Goal: Task Accomplishment & Management: Use online tool/utility

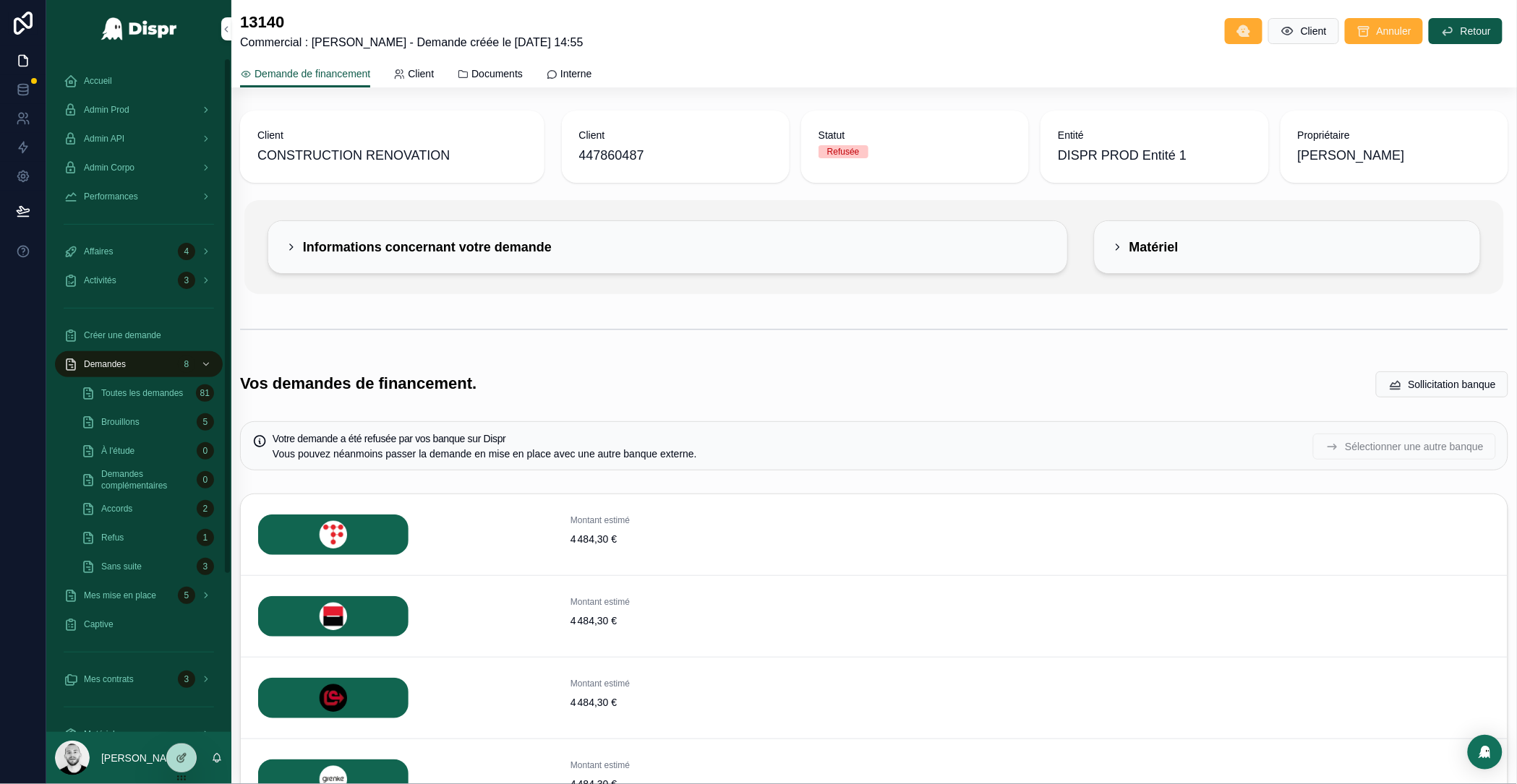
click at [120, 129] on div "Admin API" at bounding box center [139, 138] width 151 height 23
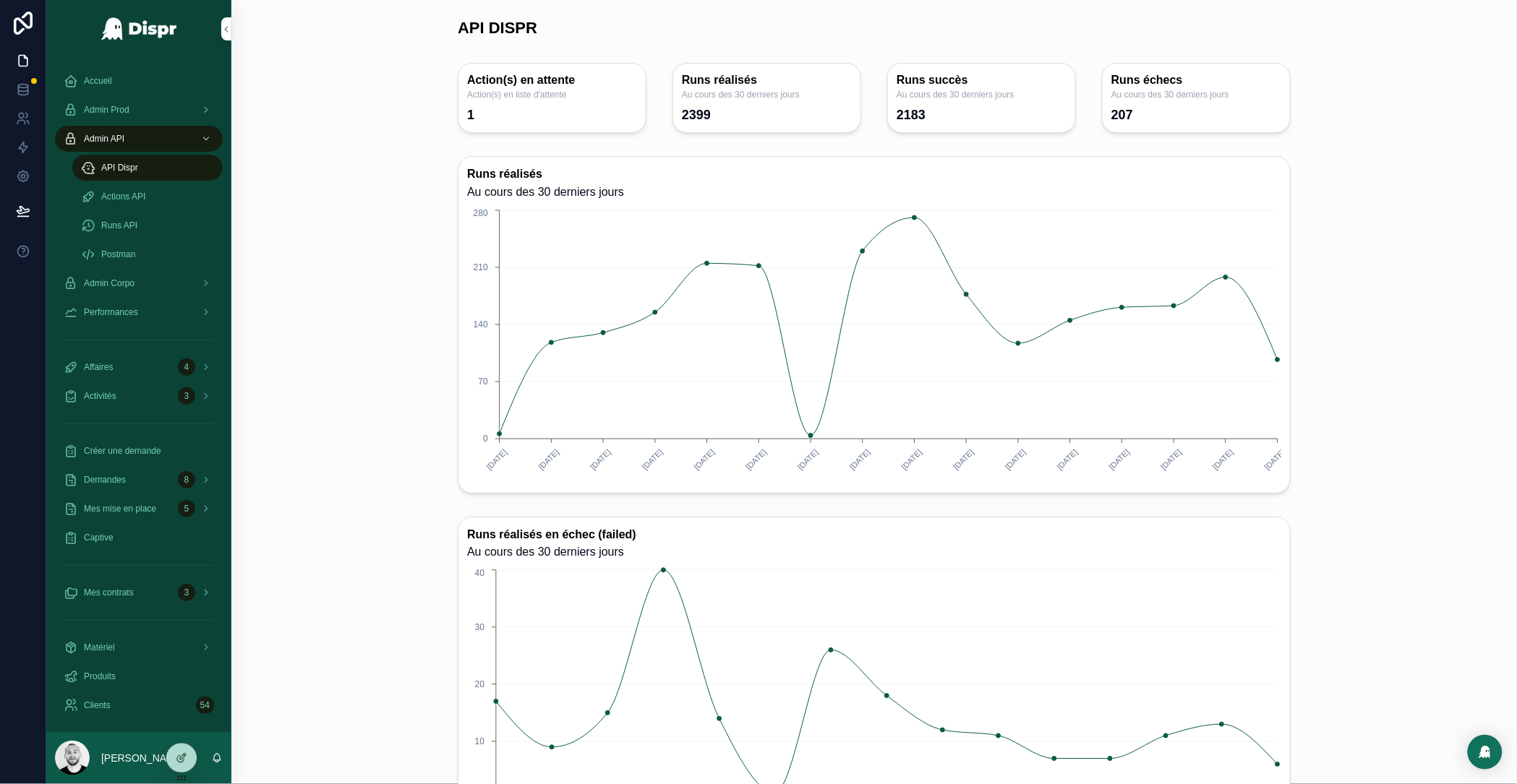
click at [370, 135] on div "Action(s) en attente Action(s) en liste d'attente 1 Runs réalisés Au cours des …" at bounding box center [874, 97] width 1262 height 82
click at [120, 223] on span "Runs API" at bounding box center [119, 226] width 36 height 12
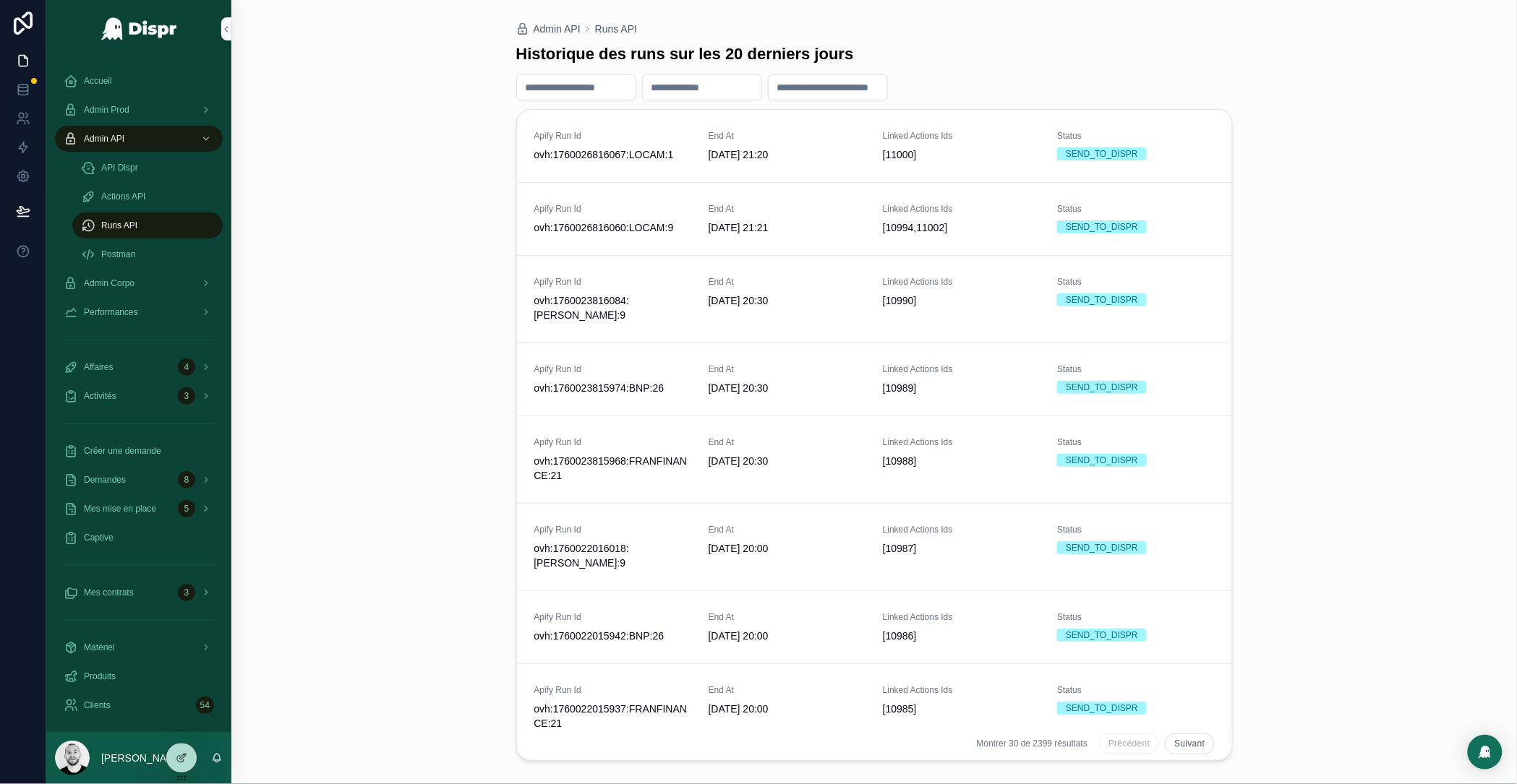
click at [832, 148] on span "09/10/2025 21:20" at bounding box center [787, 155] width 157 height 15
click at [129, 104] on span "Admin Prod" at bounding box center [107, 110] width 46 height 12
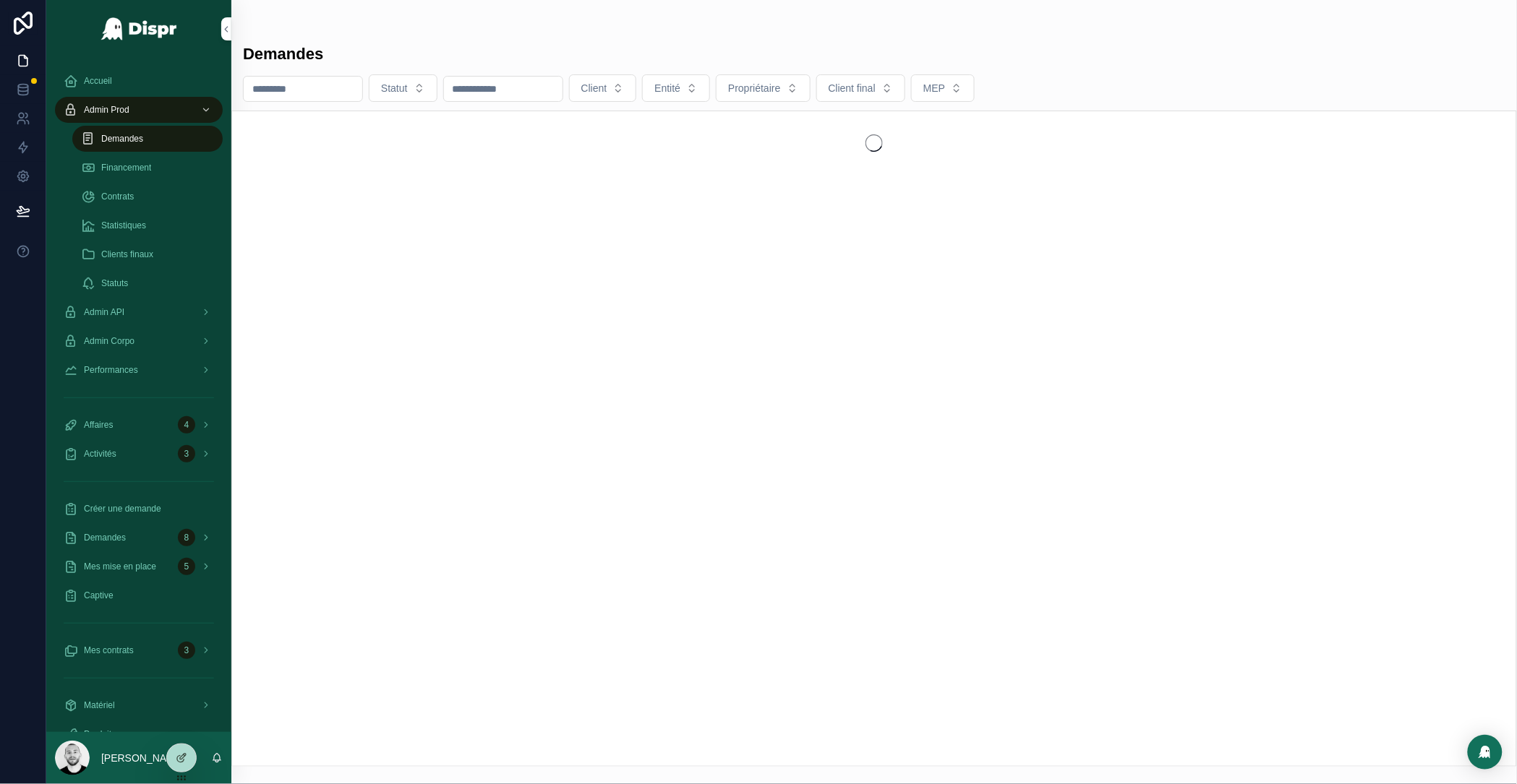
click at [134, 342] on span "Admin Corpo" at bounding box center [109, 341] width 51 height 12
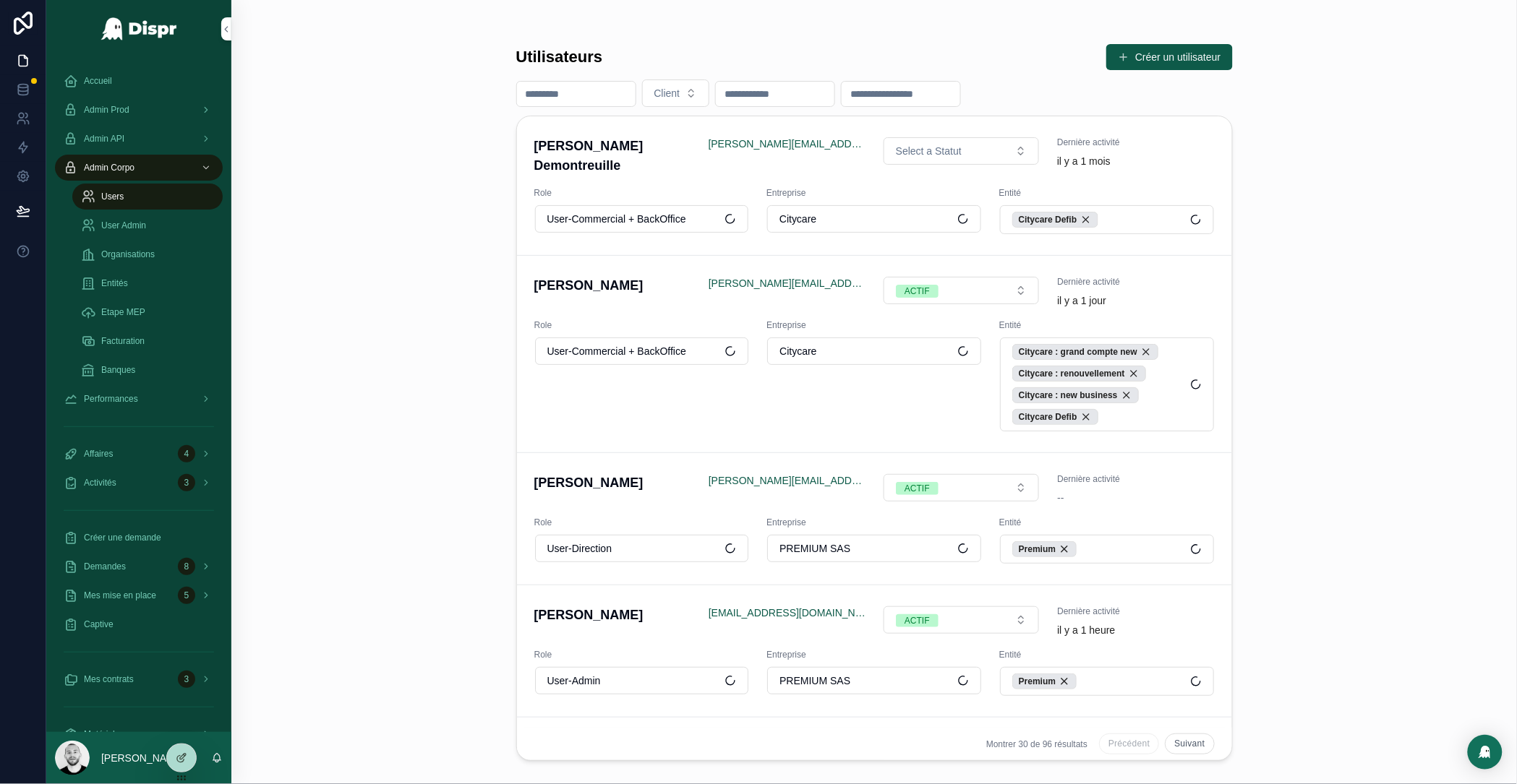
click at [148, 100] on div "Admin Prod" at bounding box center [139, 109] width 151 height 23
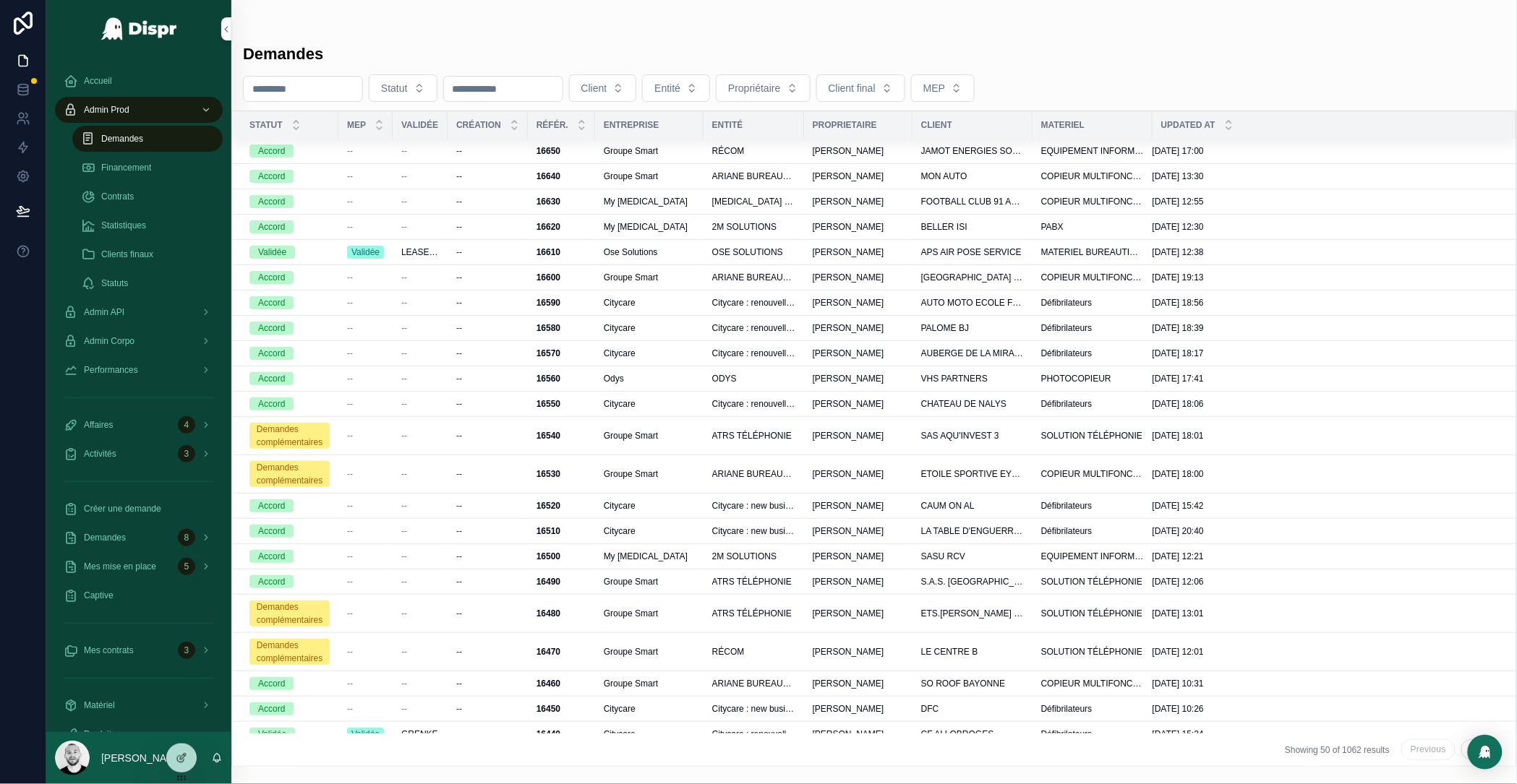
click at [142, 105] on div "Admin Prod" at bounding box center [139, 109] width 151 height 23
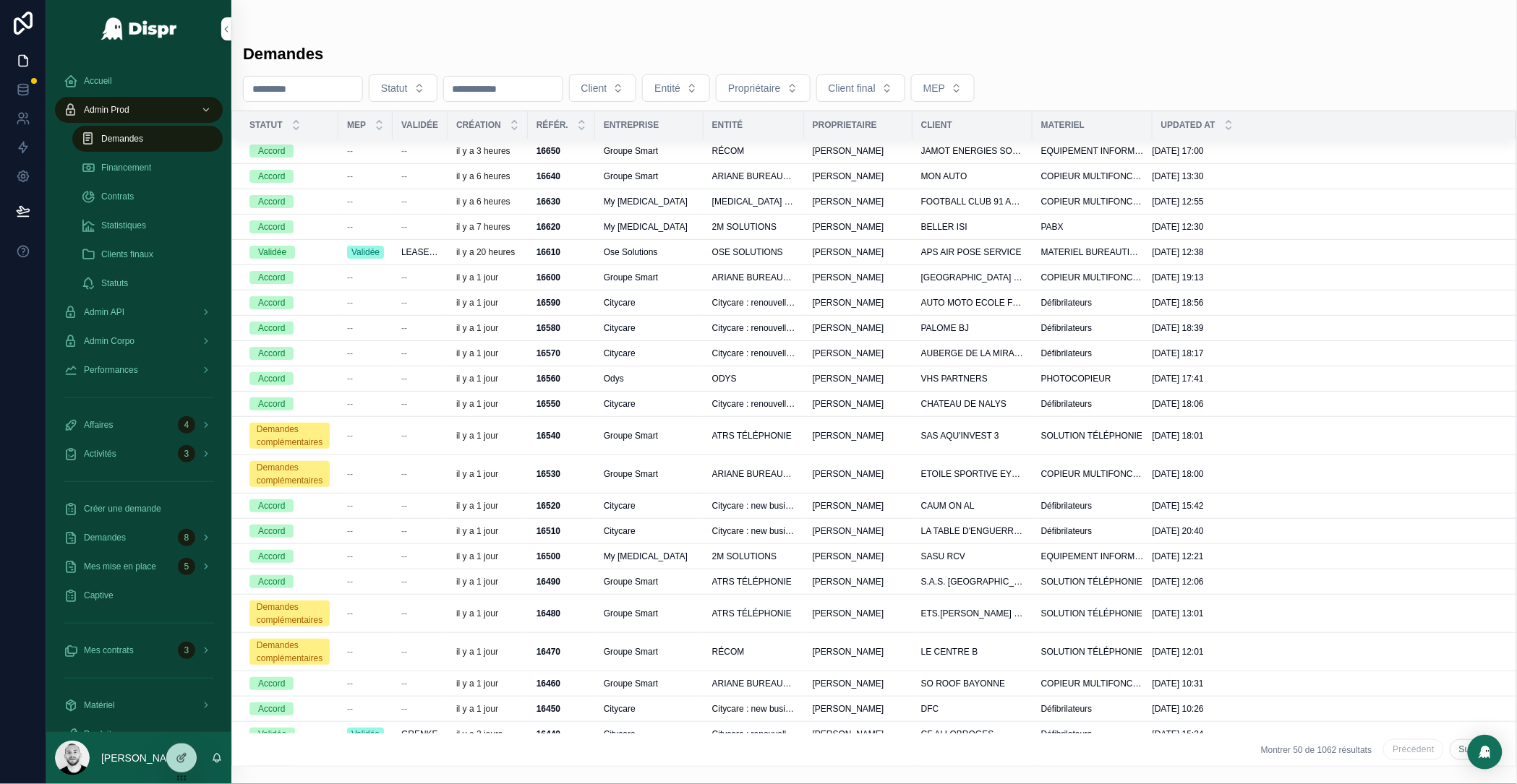
click at [134, 221] on span "Statistiques" at bounding box center [123, 226] width 45 height 12
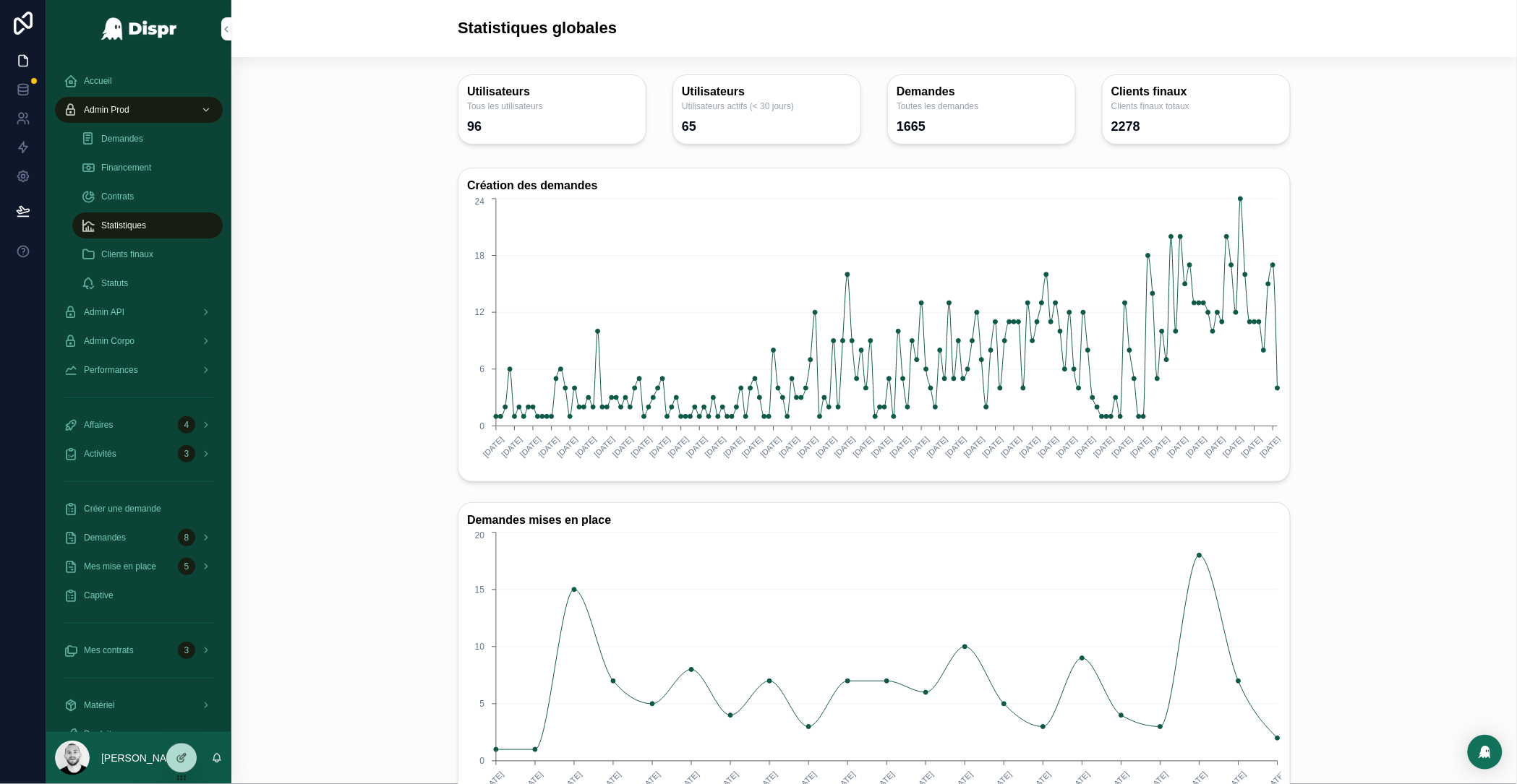
click at [359, 215] on div "Création des demandes 09/12/2024 02/01/2025 22/01/2025 31/01/2025 07/02/2025 13…" at bounding box center [874, 671] width 1262 height 1019
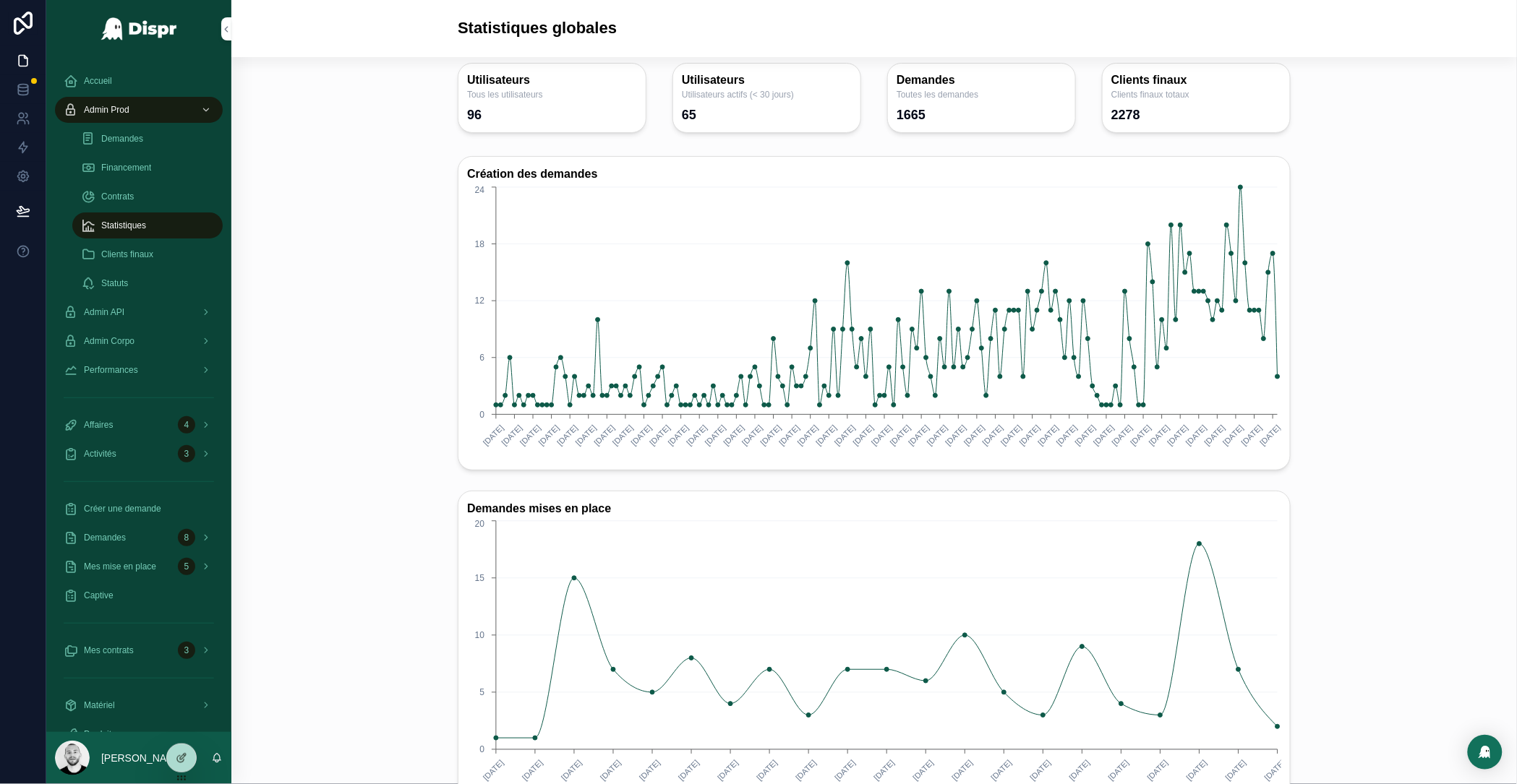
scroll to position [26, 0]
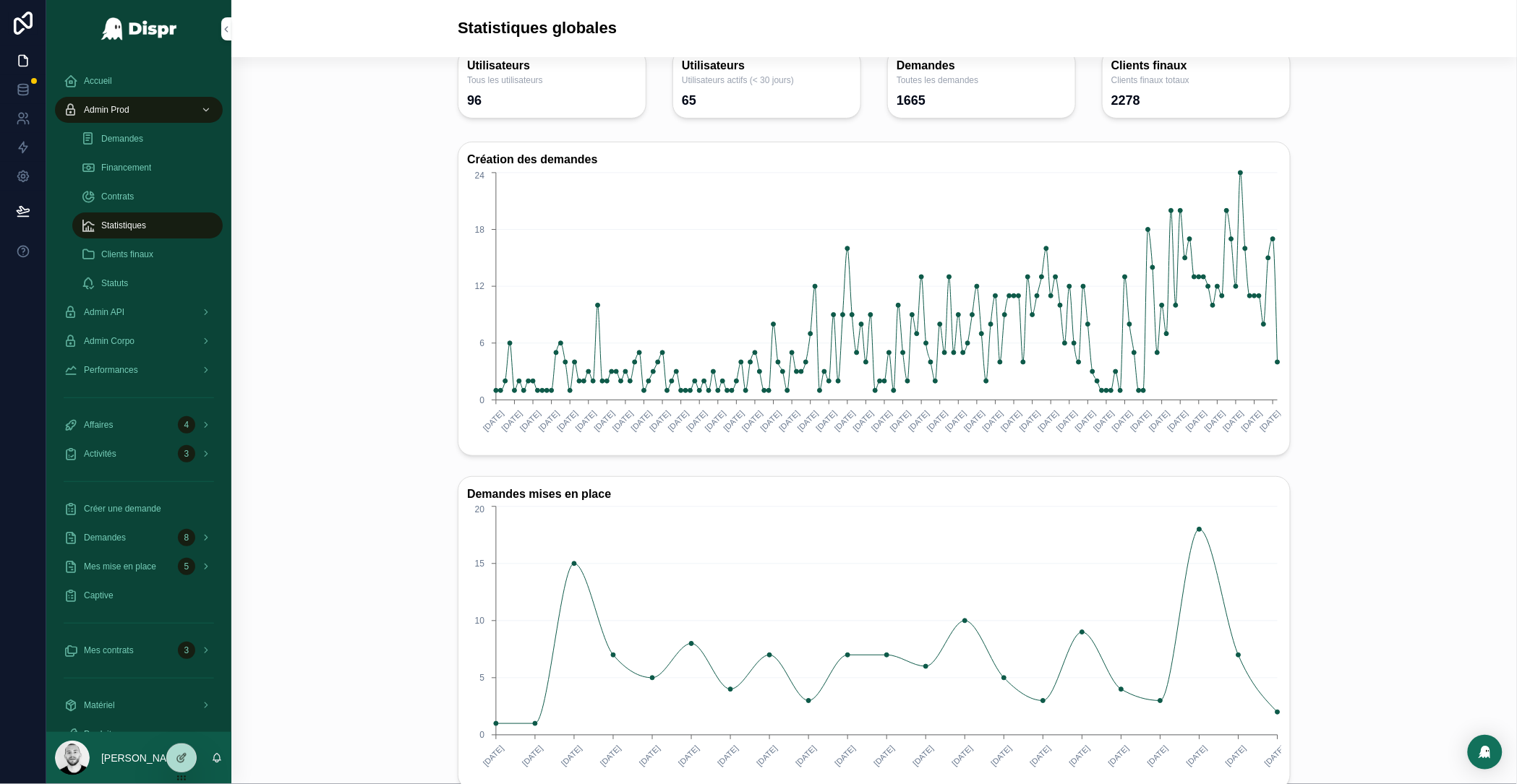
click at [1327, 353] on div "Création des demandes 09/12/2024 02/01/2025 22/01/2025 31/01/2025 07/02/2025 13…" at bounding box center [874, 645] width 1262 height 1019
click at [150, 305] on div "Admin API" at bounding box center [139, 312] width 151 height 23
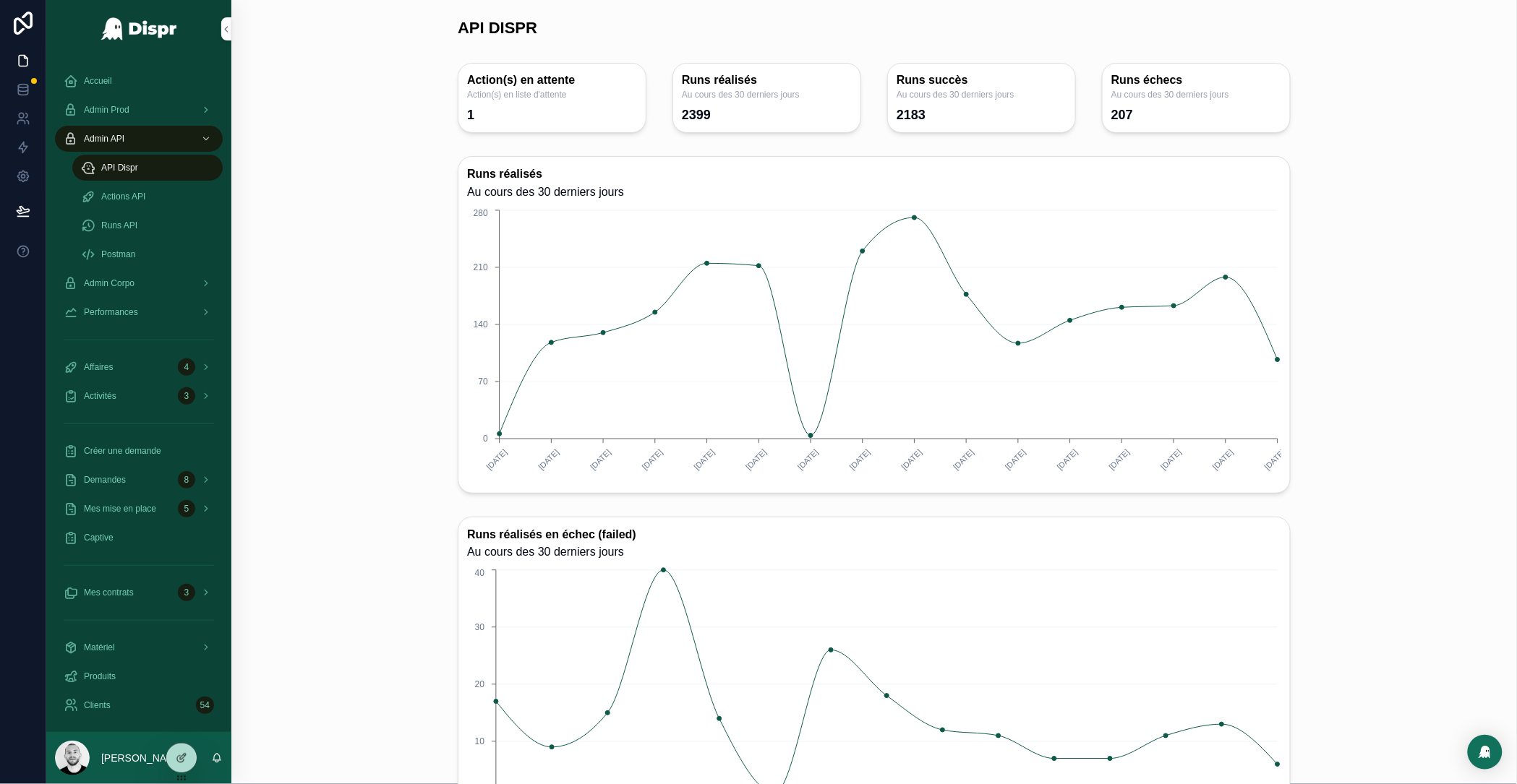
click at [145, 217] on div "Runs API" at bounding box center [148, 225] width 133 height 23
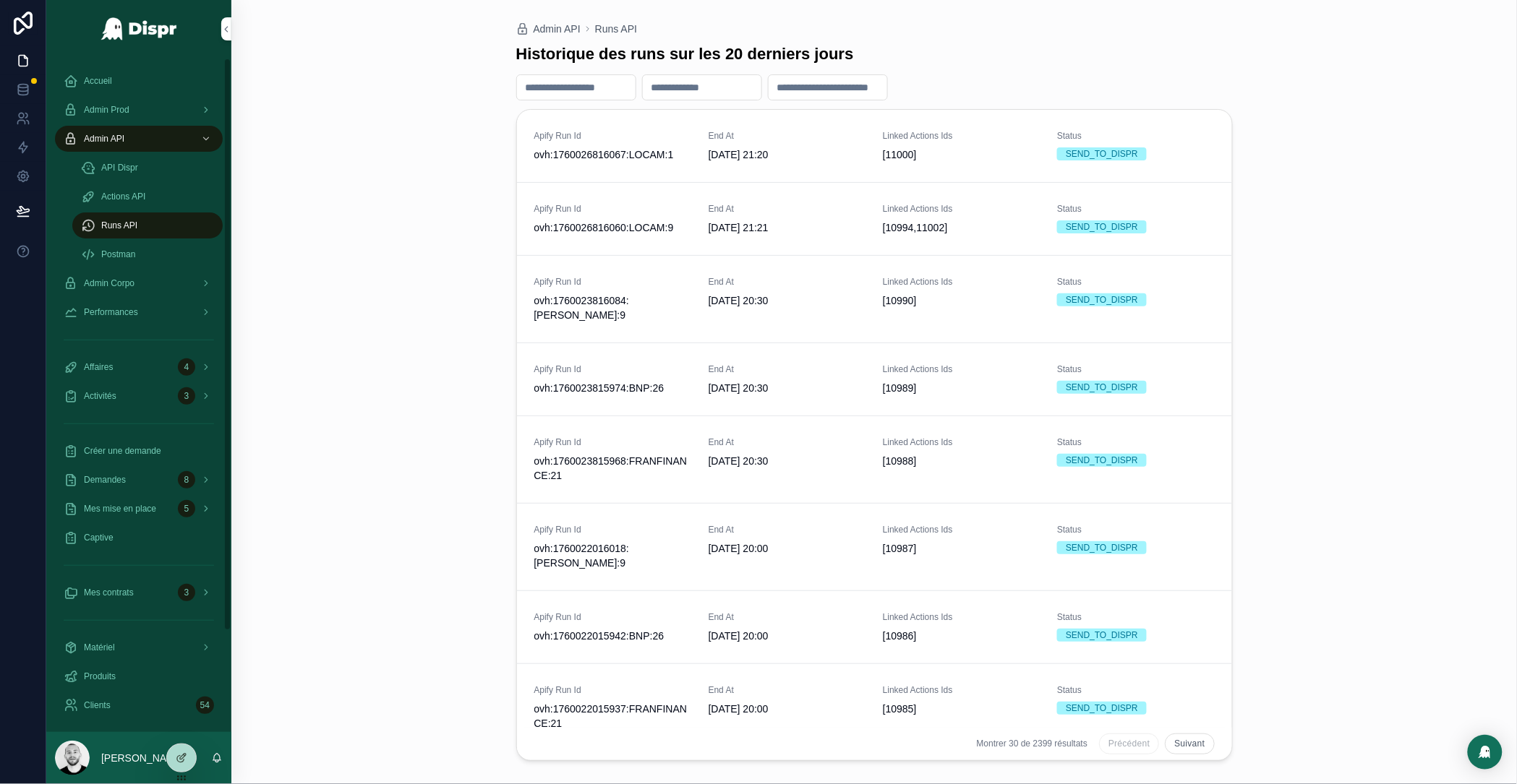
click at [151, 188] on div "Actions API" at bounding box center [148, 196] width 133 height 23
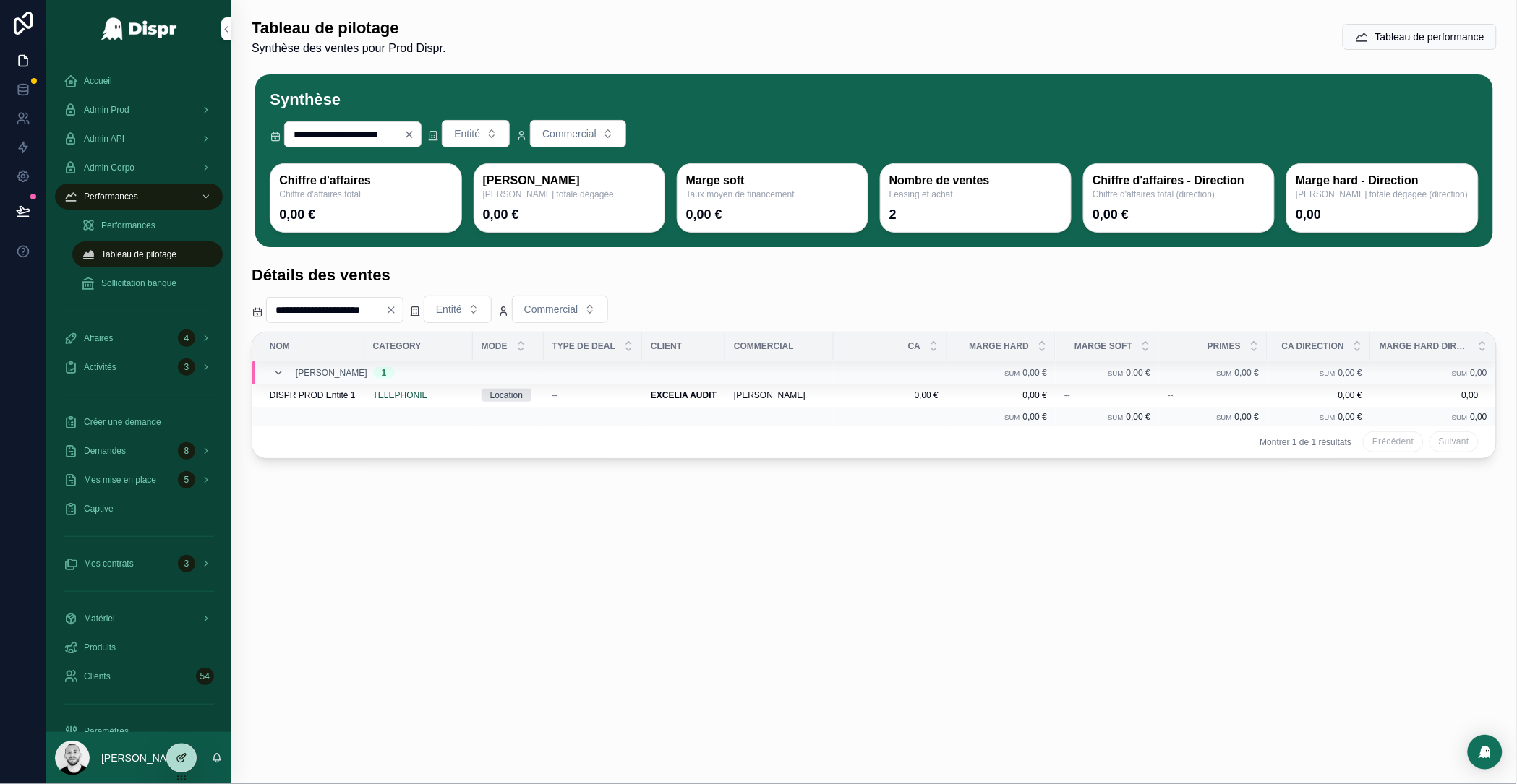
click at [182, 763] on div at bounding box center [181, 757] width 29 height 27
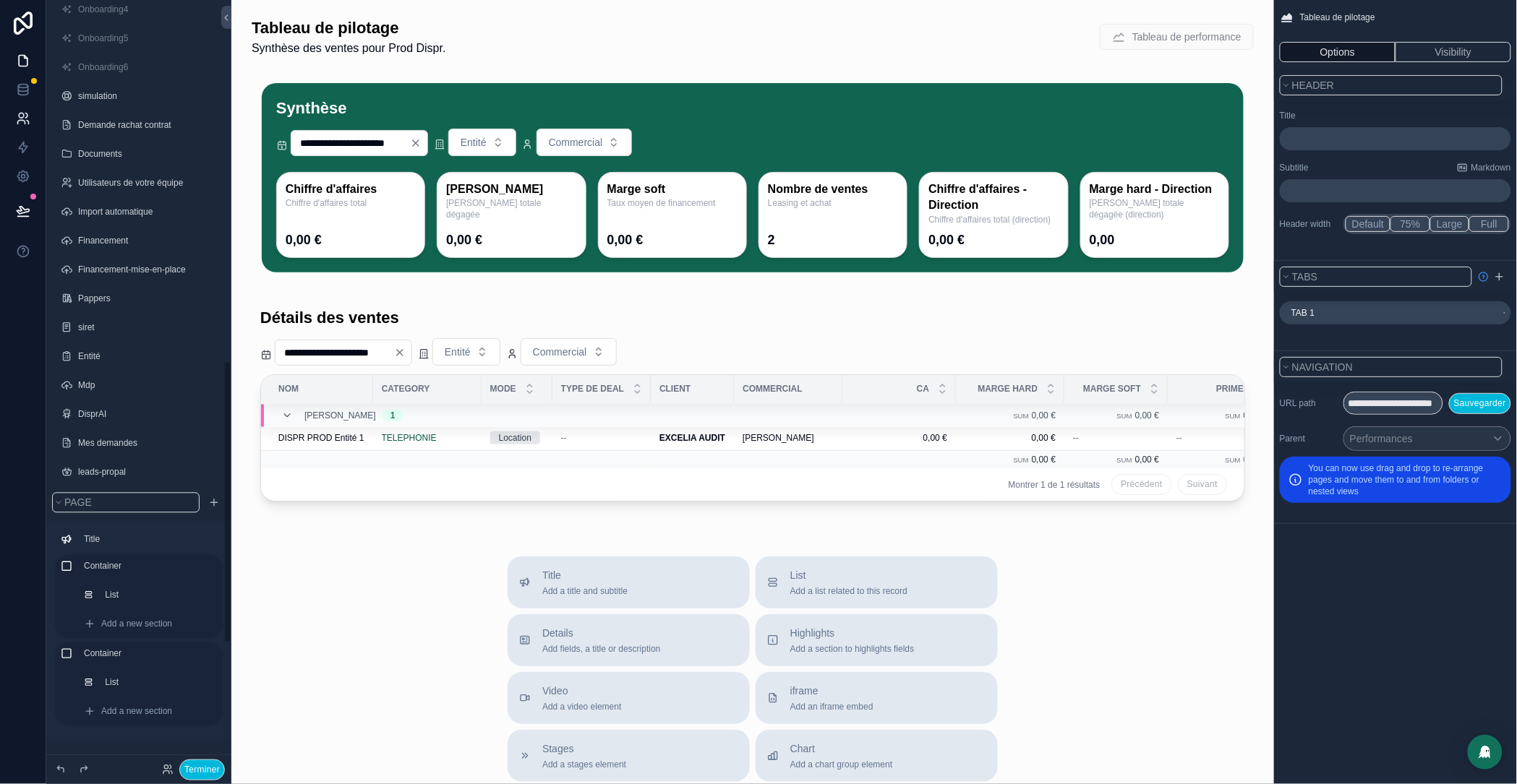
scroll to position [960, 0]
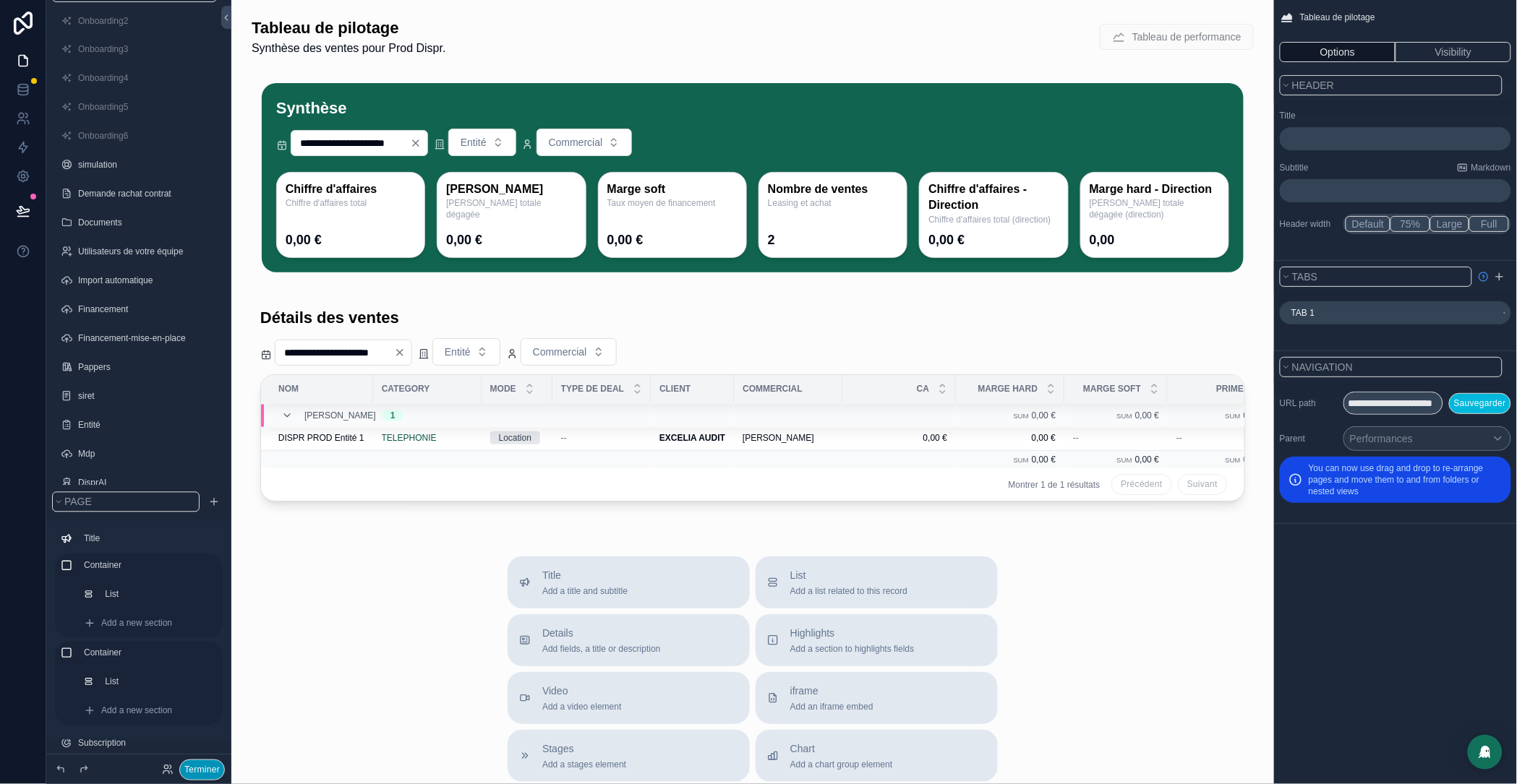
click at [207, 769] on button "Terminer" at bounding box center [202, 770] width 46 height 21
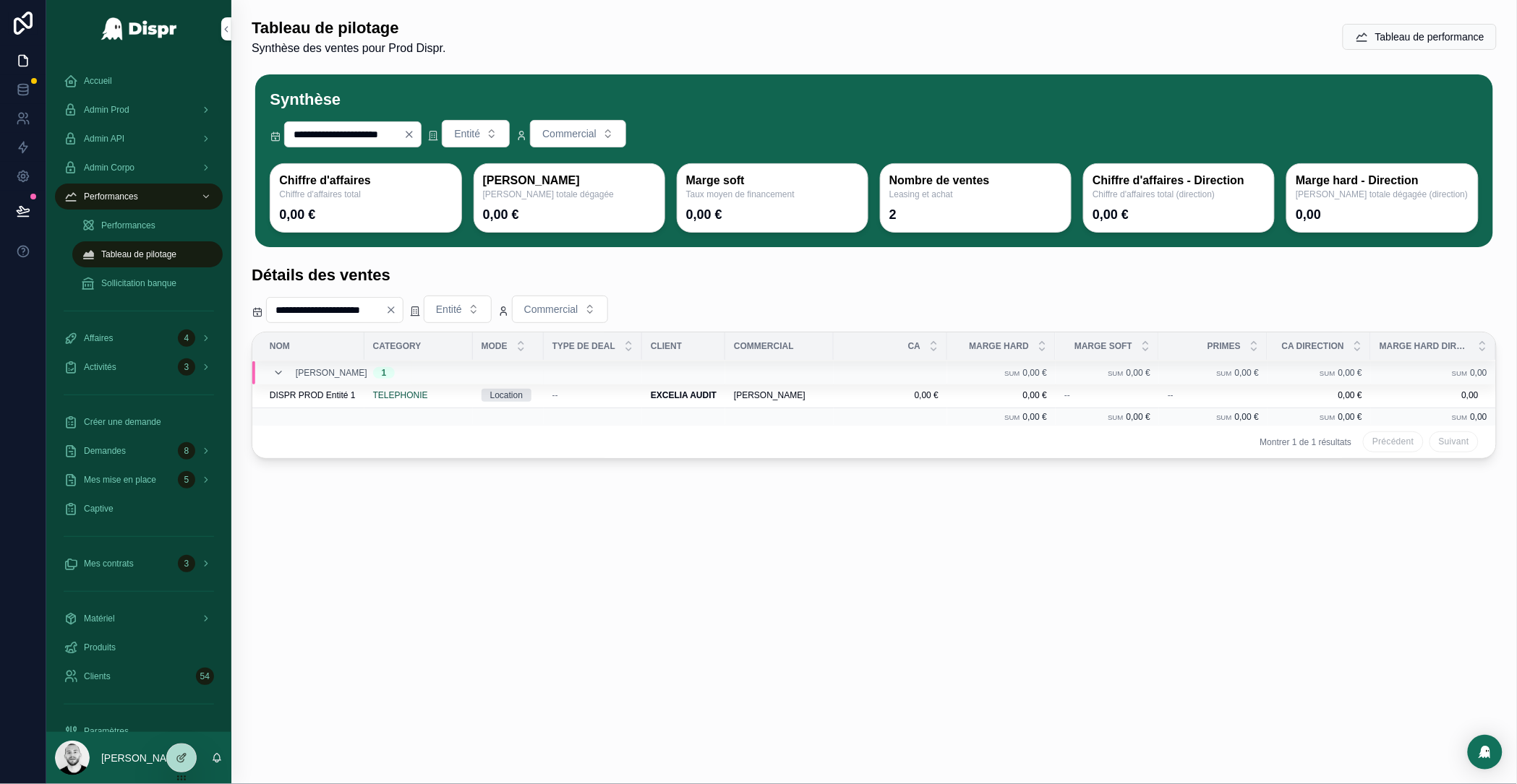
click at [156, 161] on div "Admin Corpo" at bounding box center [139, 167] width 151 height 23
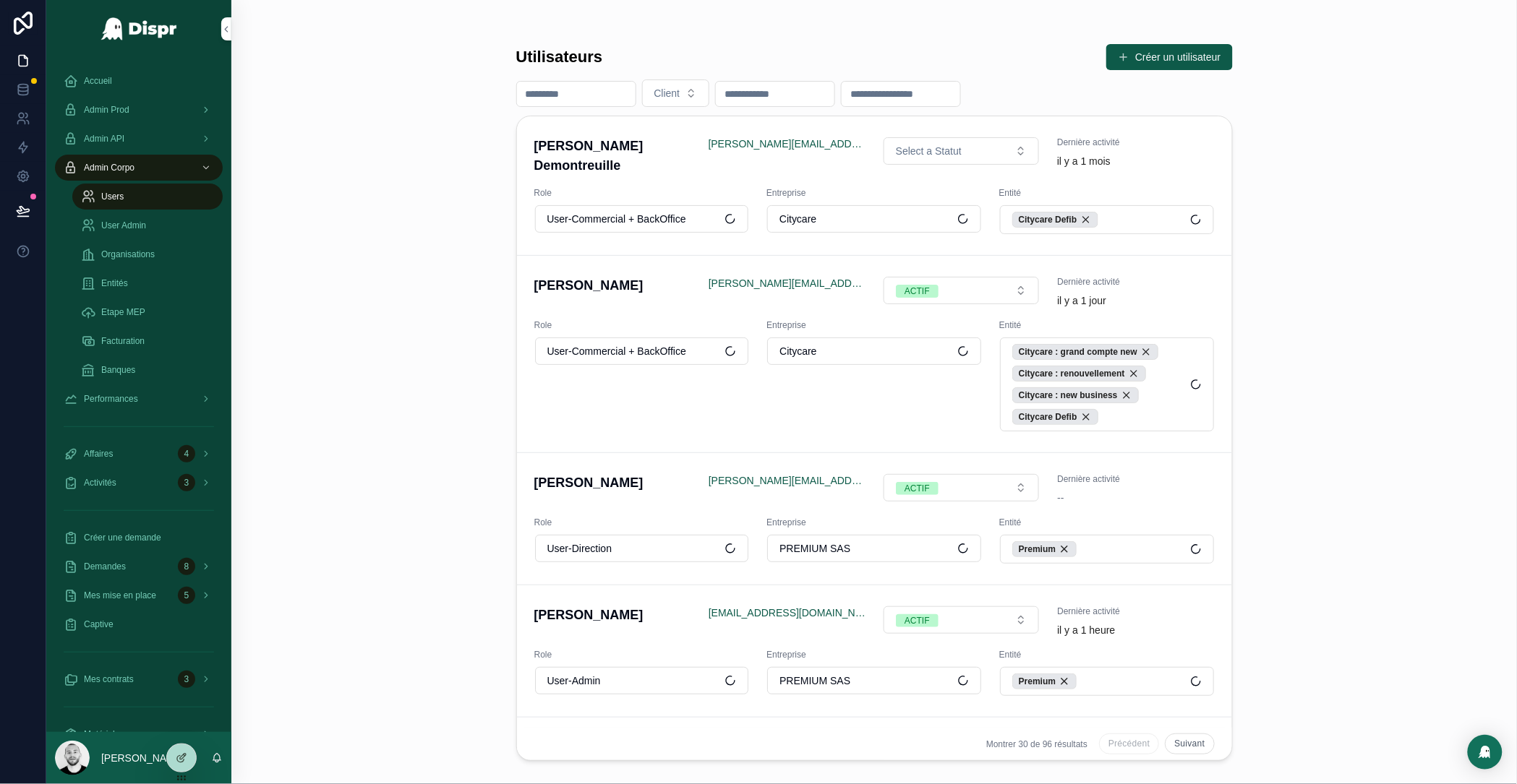
click at [139, 155] on link "Admin Corpo" at bounding box center [138, 167] width 167 height 26
click at [141, 142] on div "Admin API" at bounding box center [139, 138] width 151 height 23
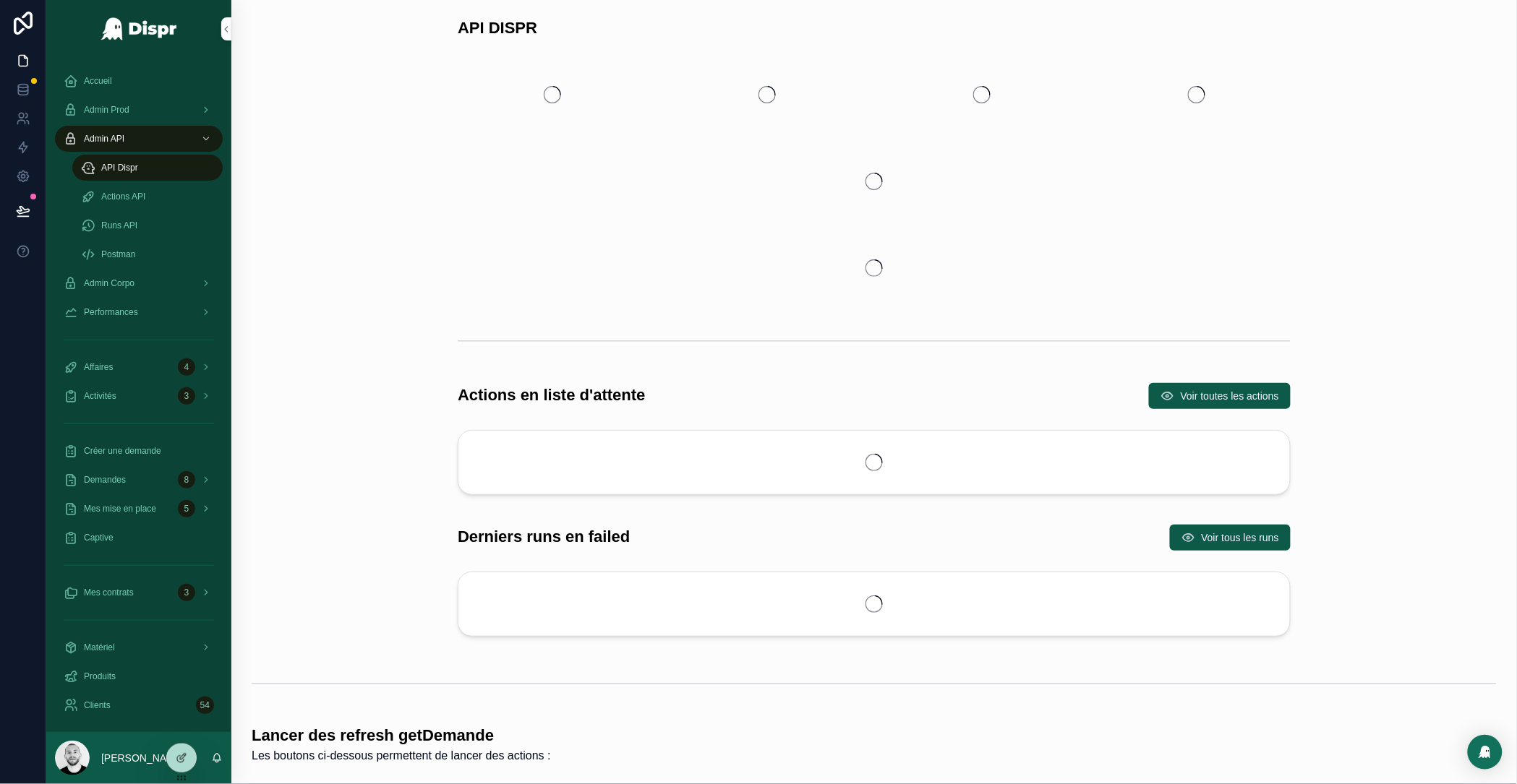
drag, startPoint x: 127, startPoint y: 229, endPoint x: 193, endPoint y: 211, distance: 68.4
click at [127, 226] on span "Runs API" at bounding box center [119, 226] width 36 height 12
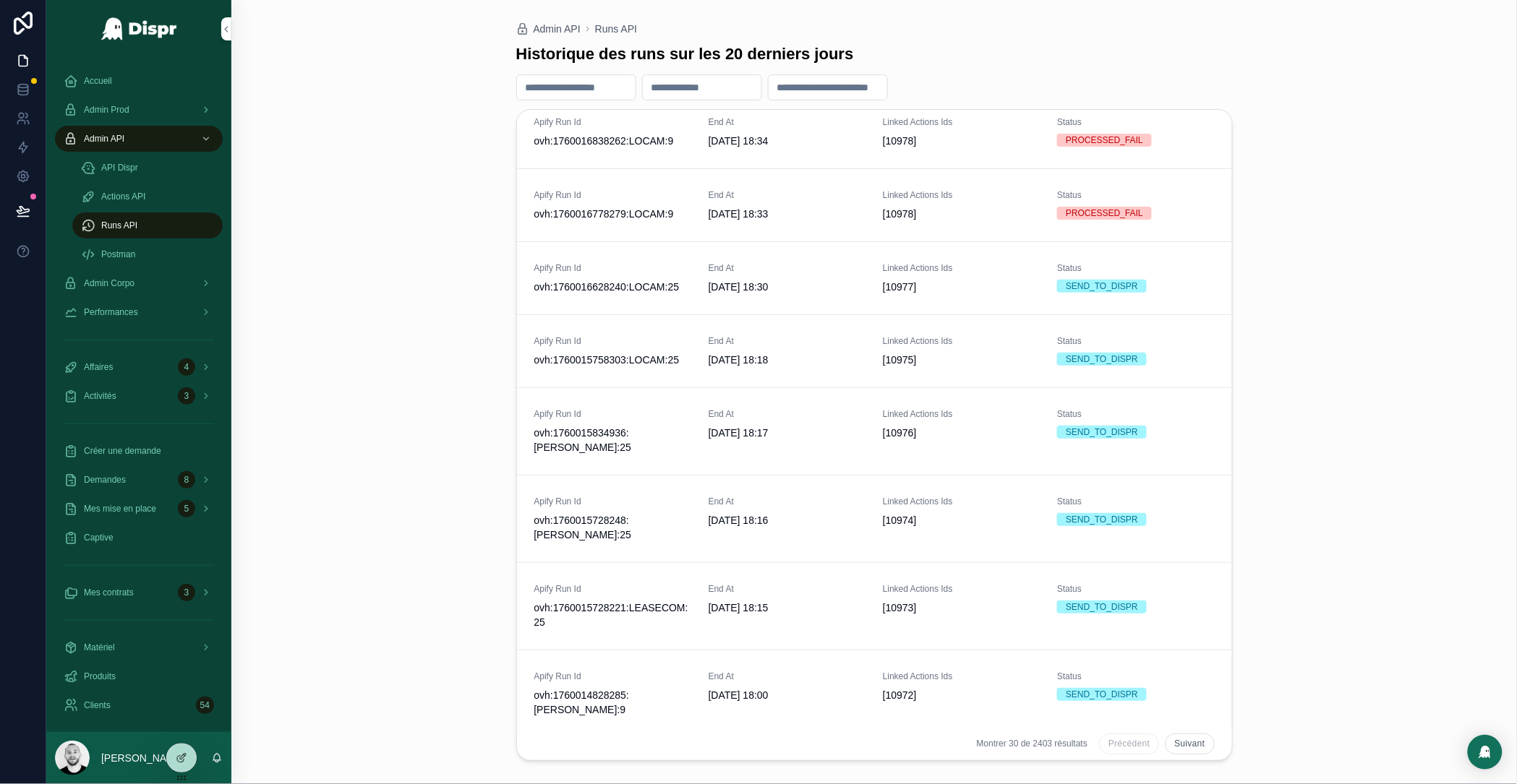
scroll to position [836, 0]
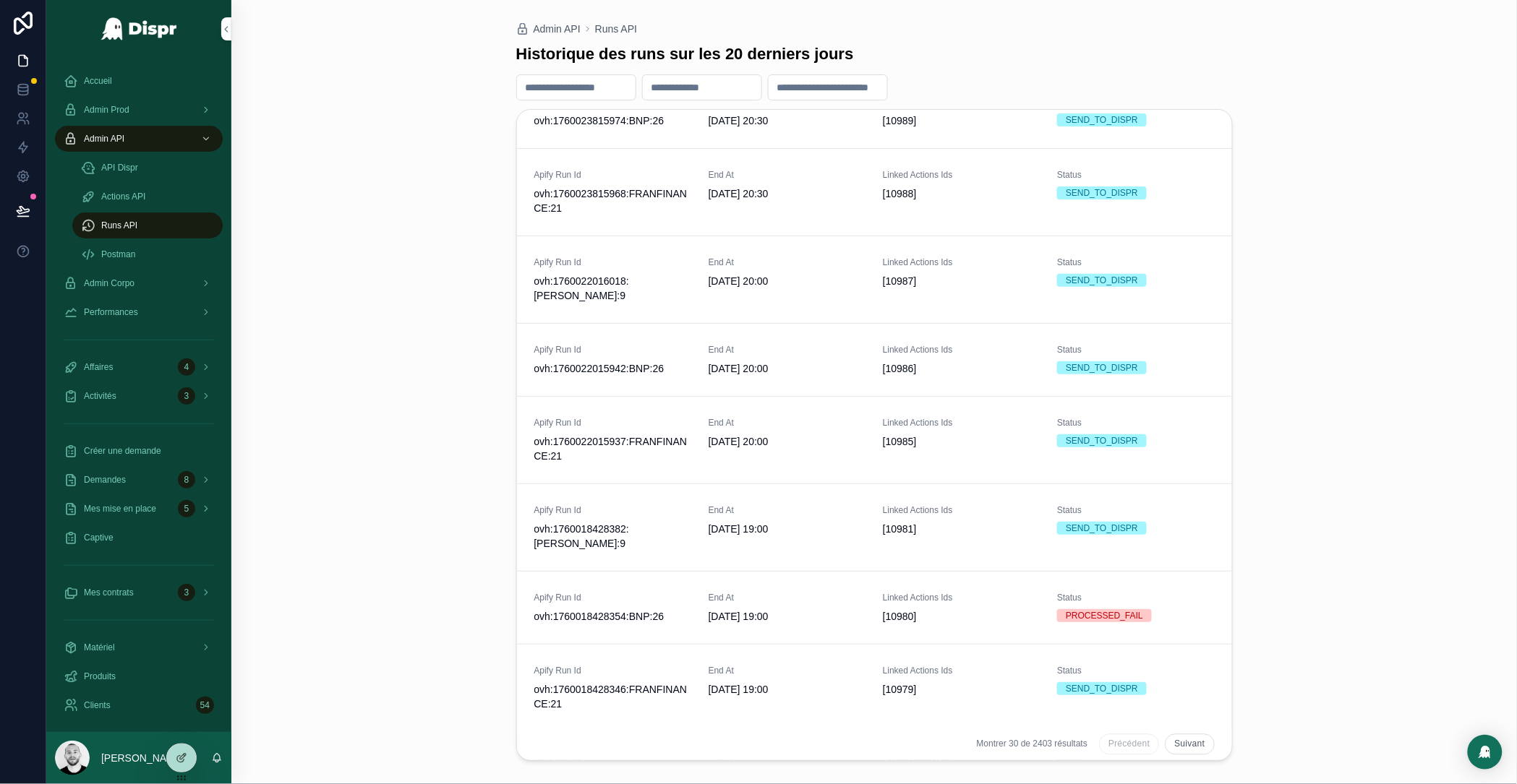
click at [784, 592] on span "End At" at bounding box center [787, 598] width 157 height 12
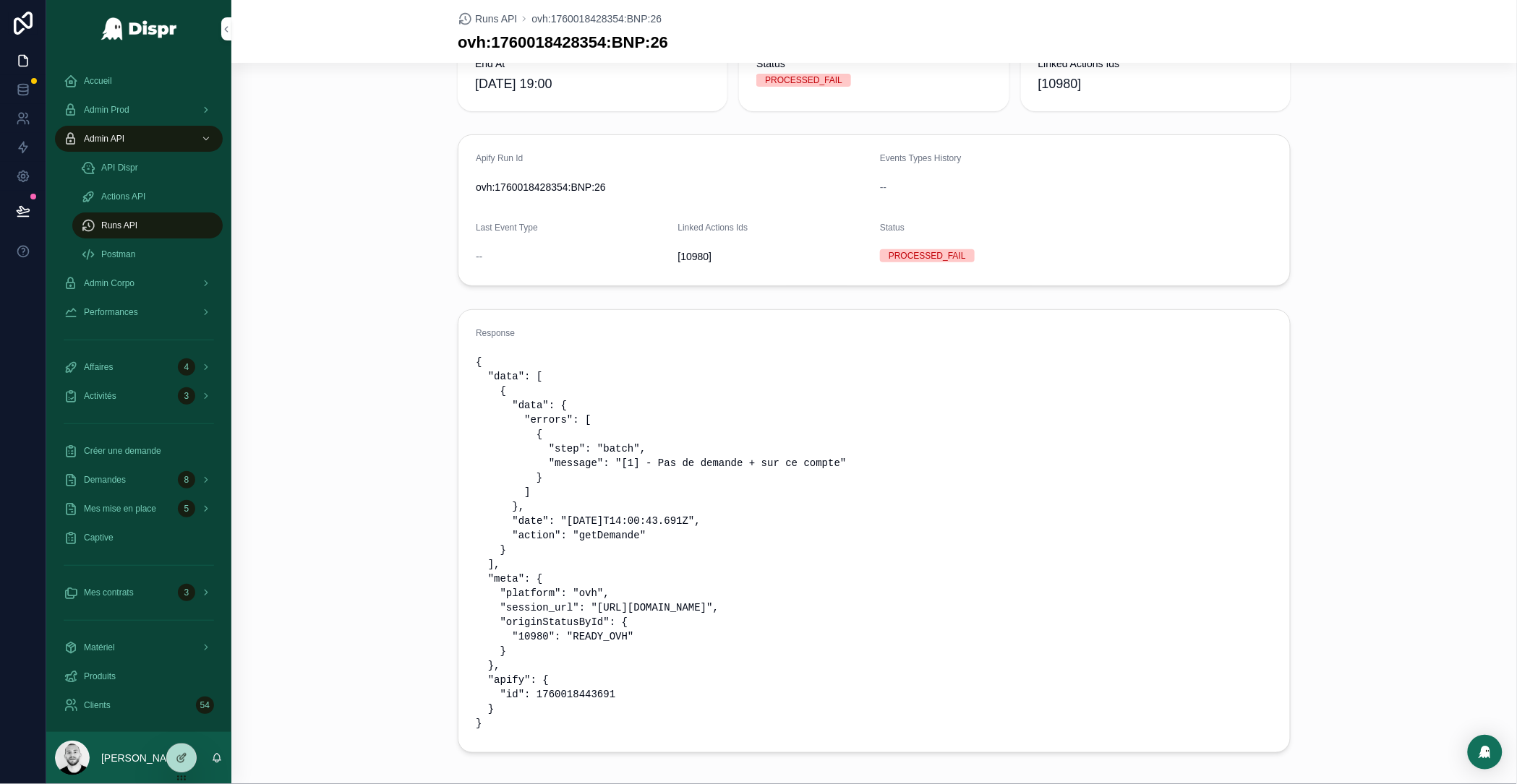
scroll to position [114, 0]
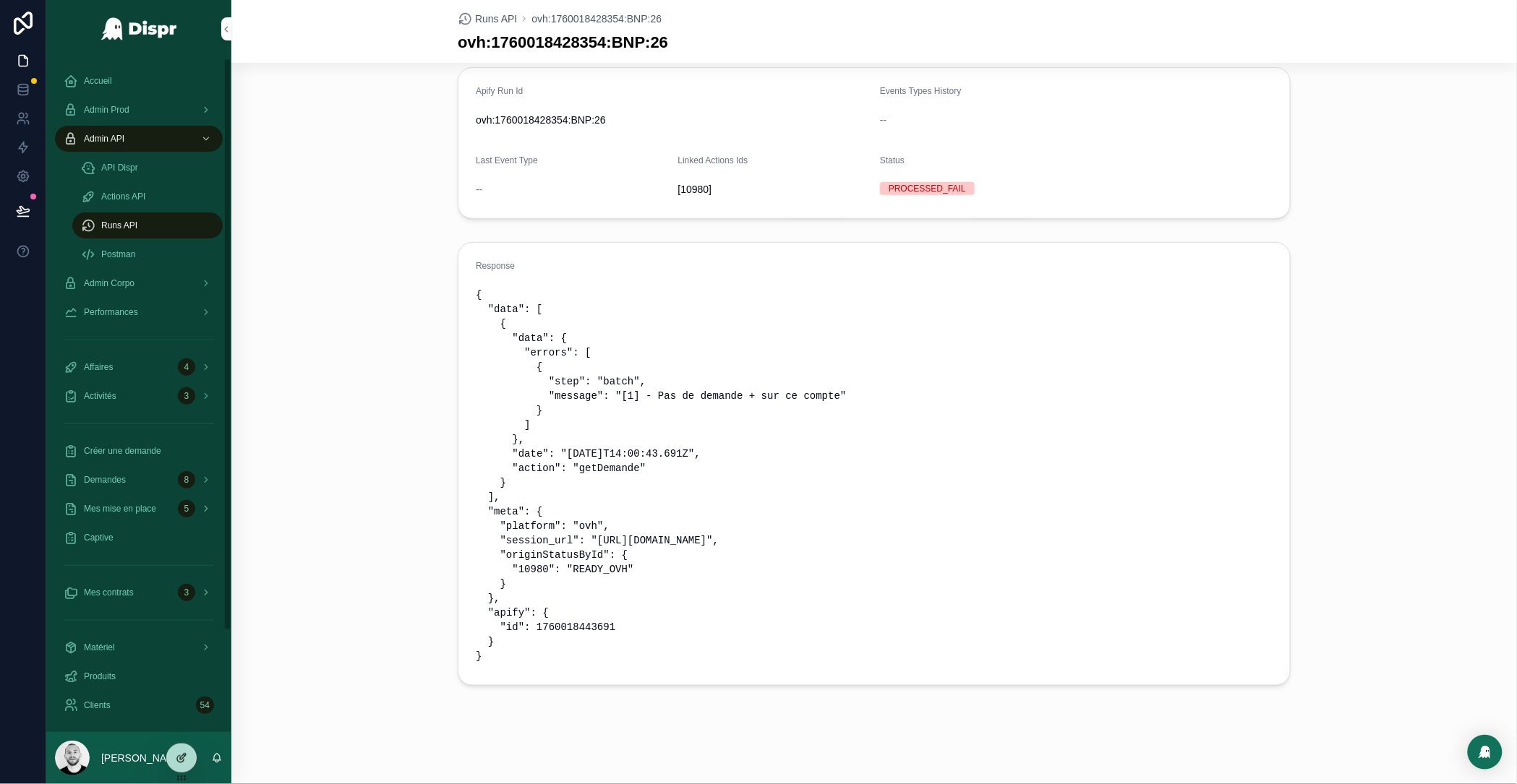
click at [184, 763] on icon at bounding box center [182, 758] width 12 height 12
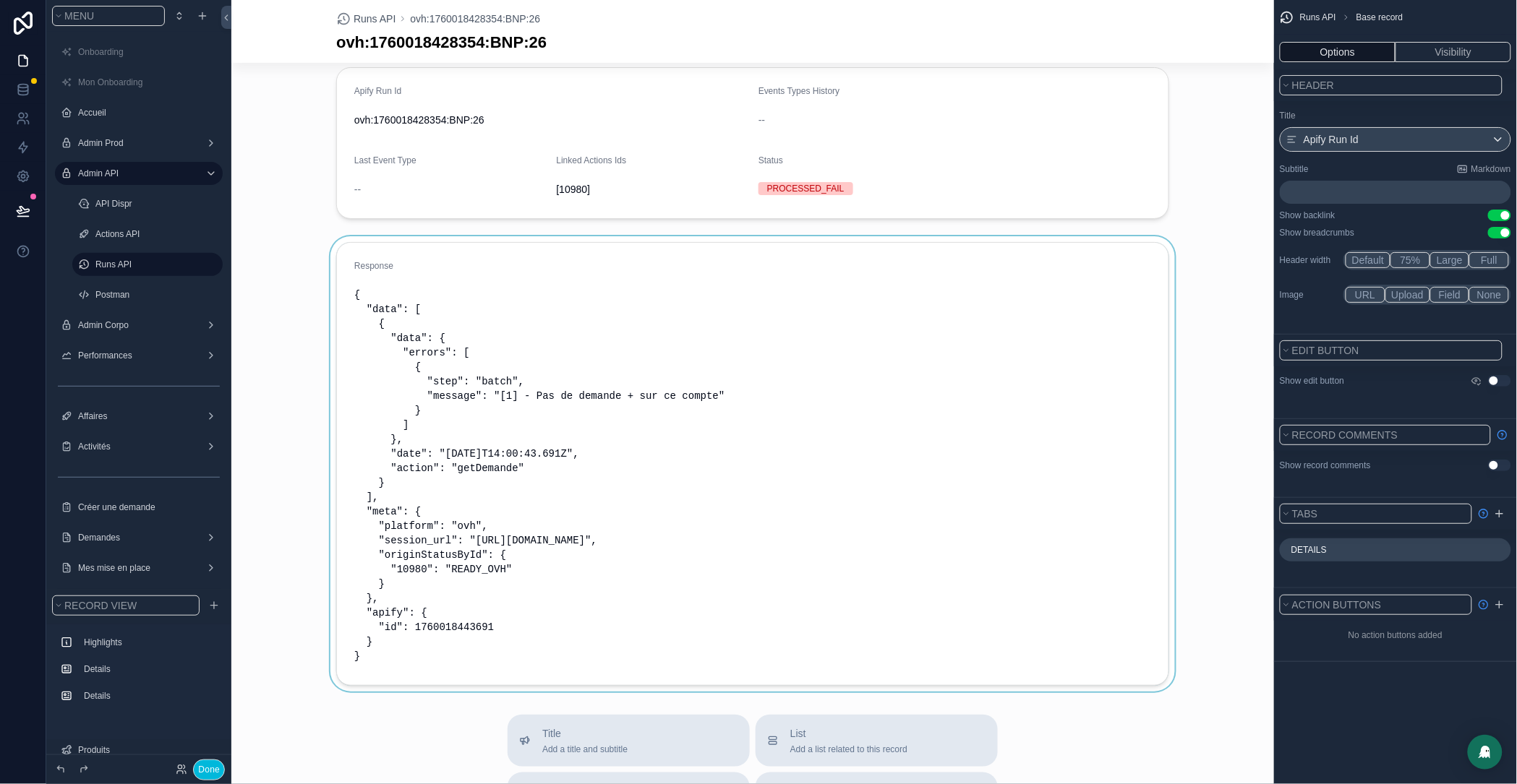
scroll to position [143, 0]
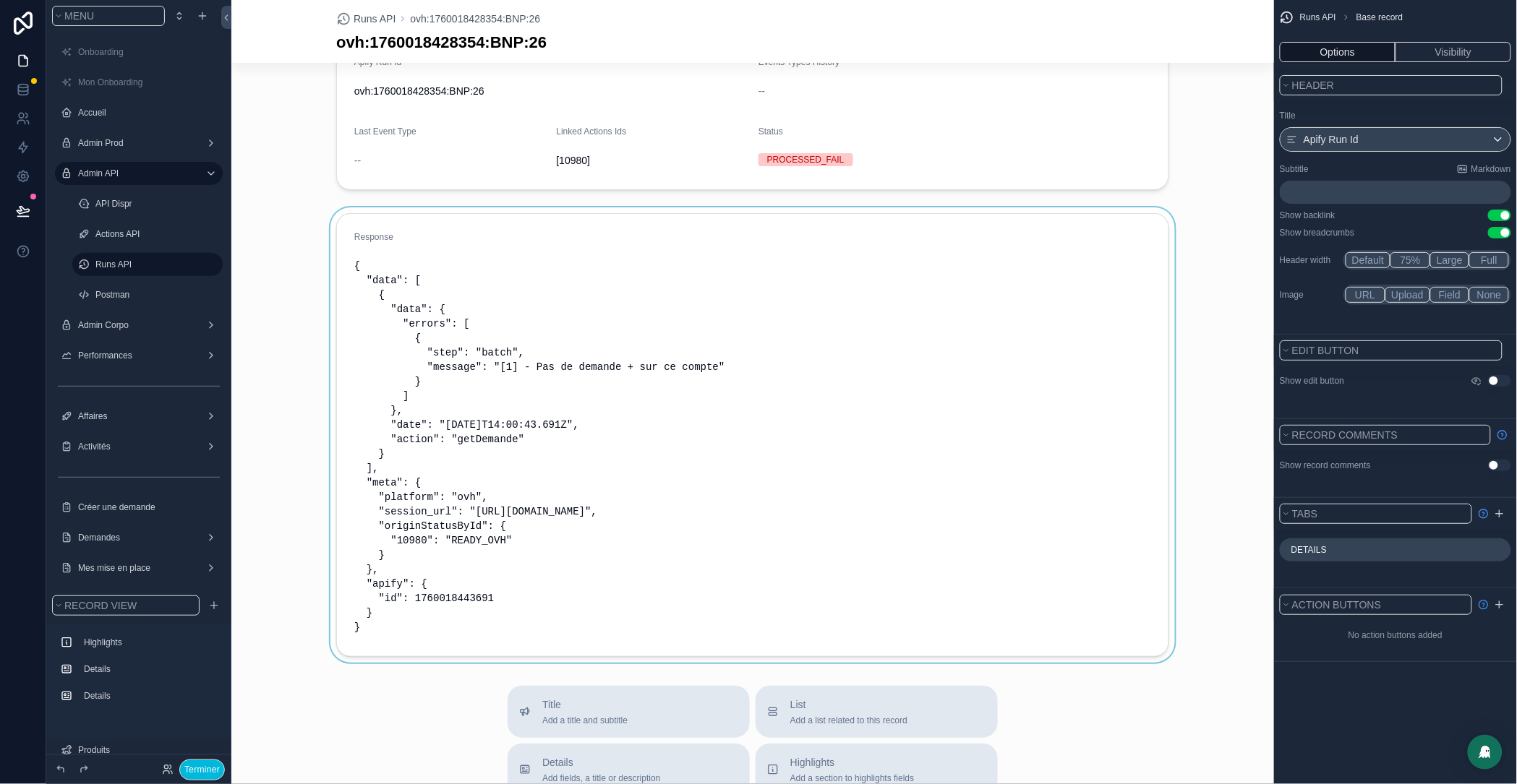
click at [621, 266] on div "scrollable content" at bounding box center [753, 434] width 1043 height 455
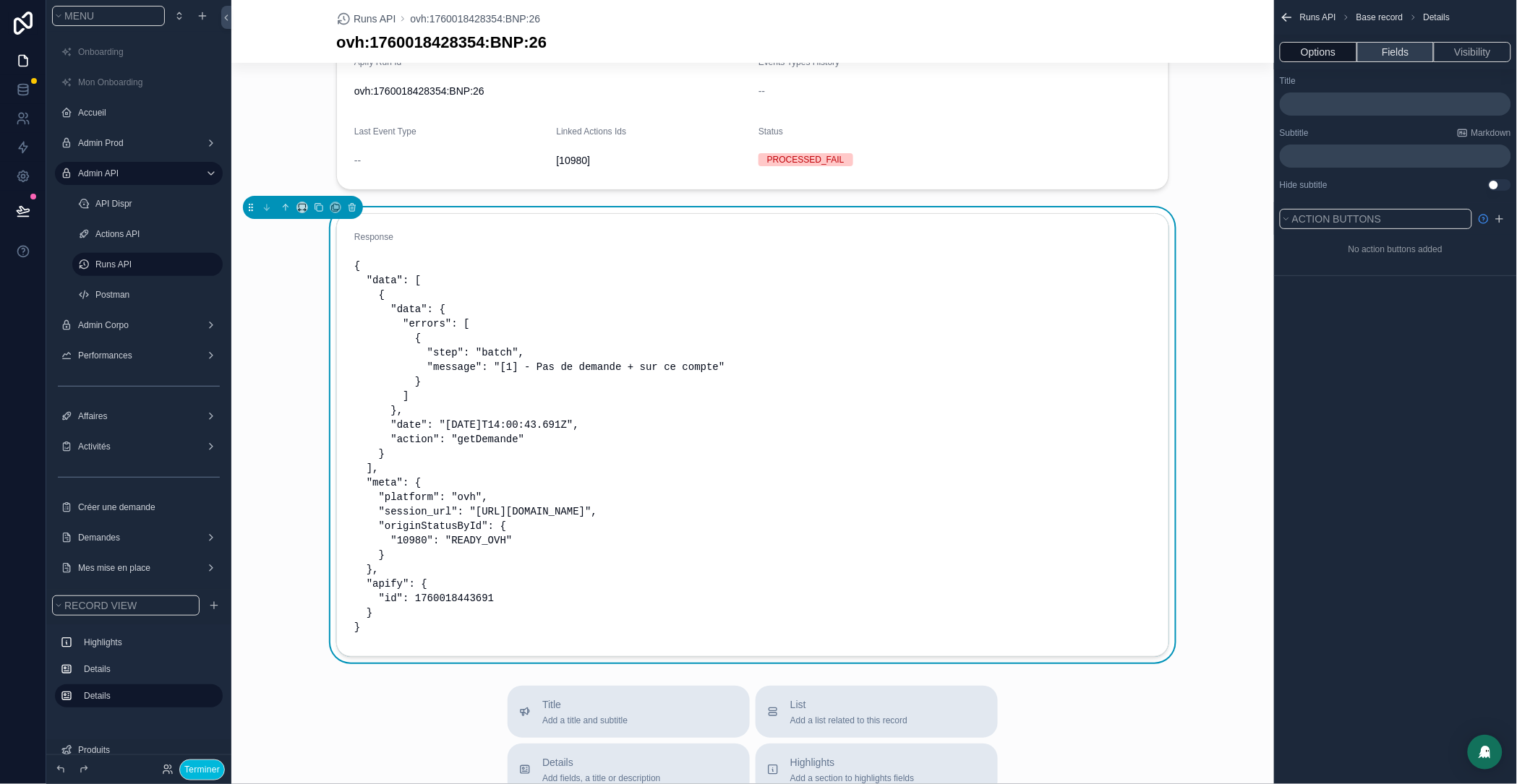
click at [1394, 49] on button "Fields" at bounding box center [1396, 52] width 77 height 20
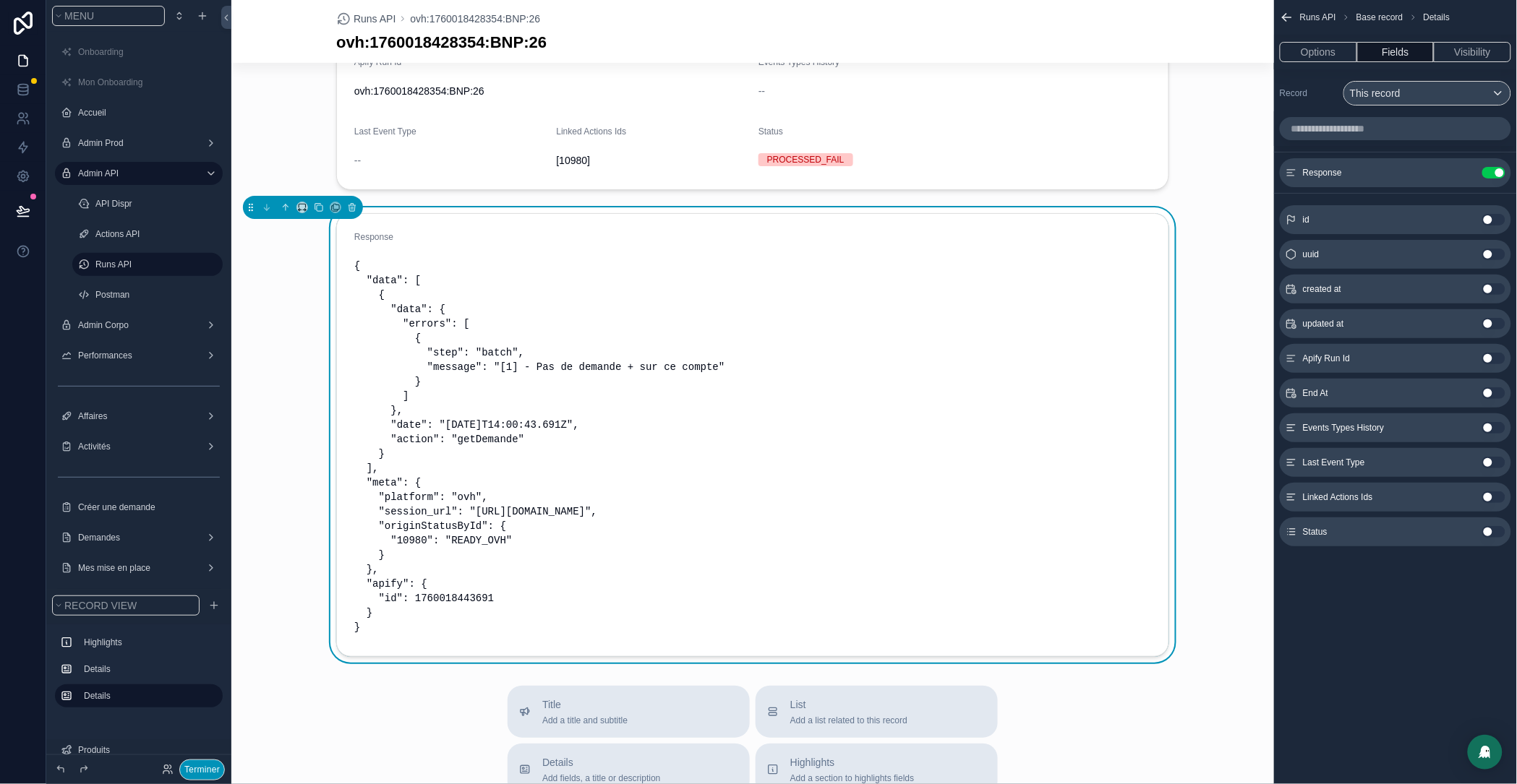
click at [199, 769] on button "Terminer" at bounding box center [202, 770] width 46 height 21
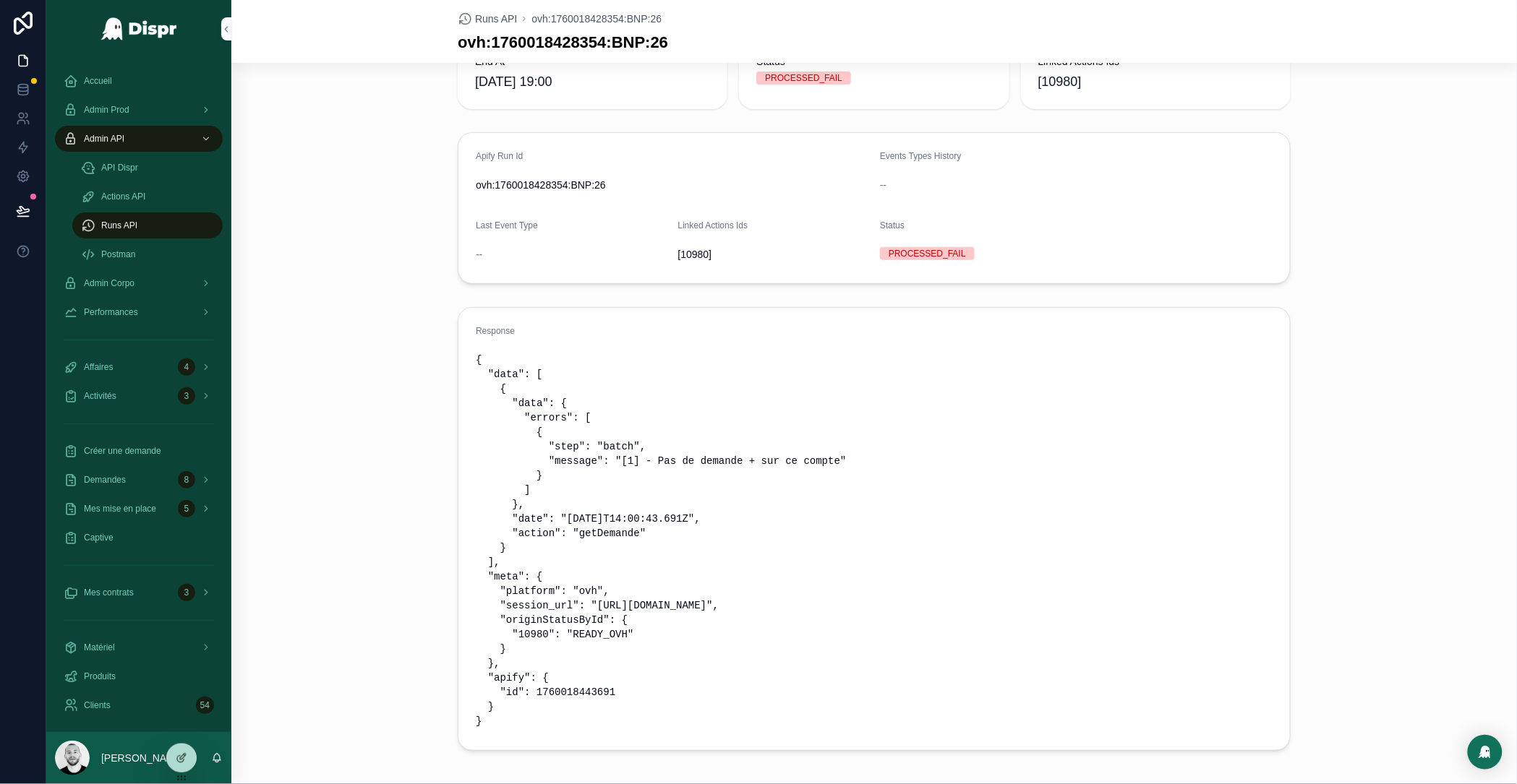
scroll to position [0, 0]
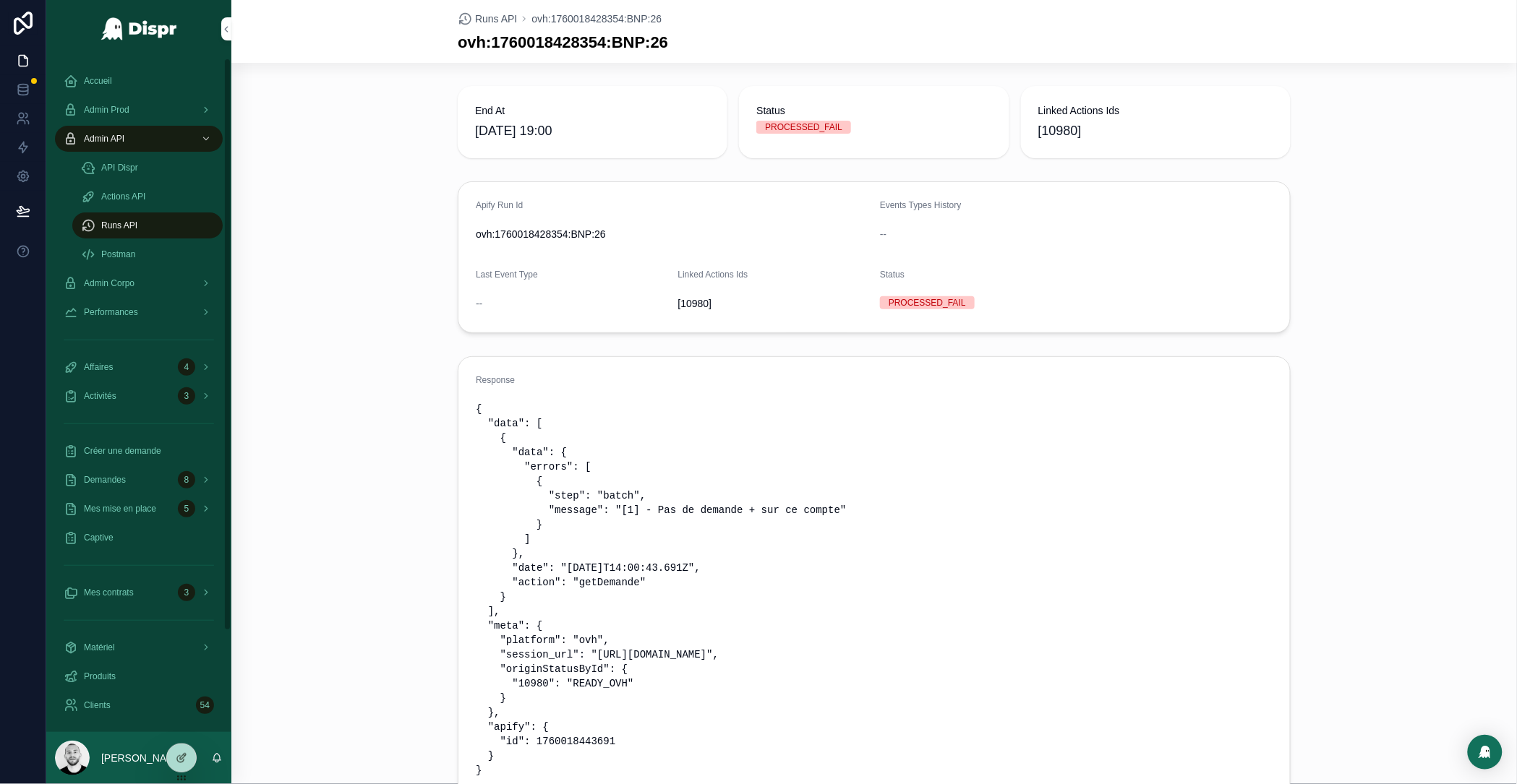
click at [134, 311] on span "Performances" at bounding box center [111, 313] width 55 height 12
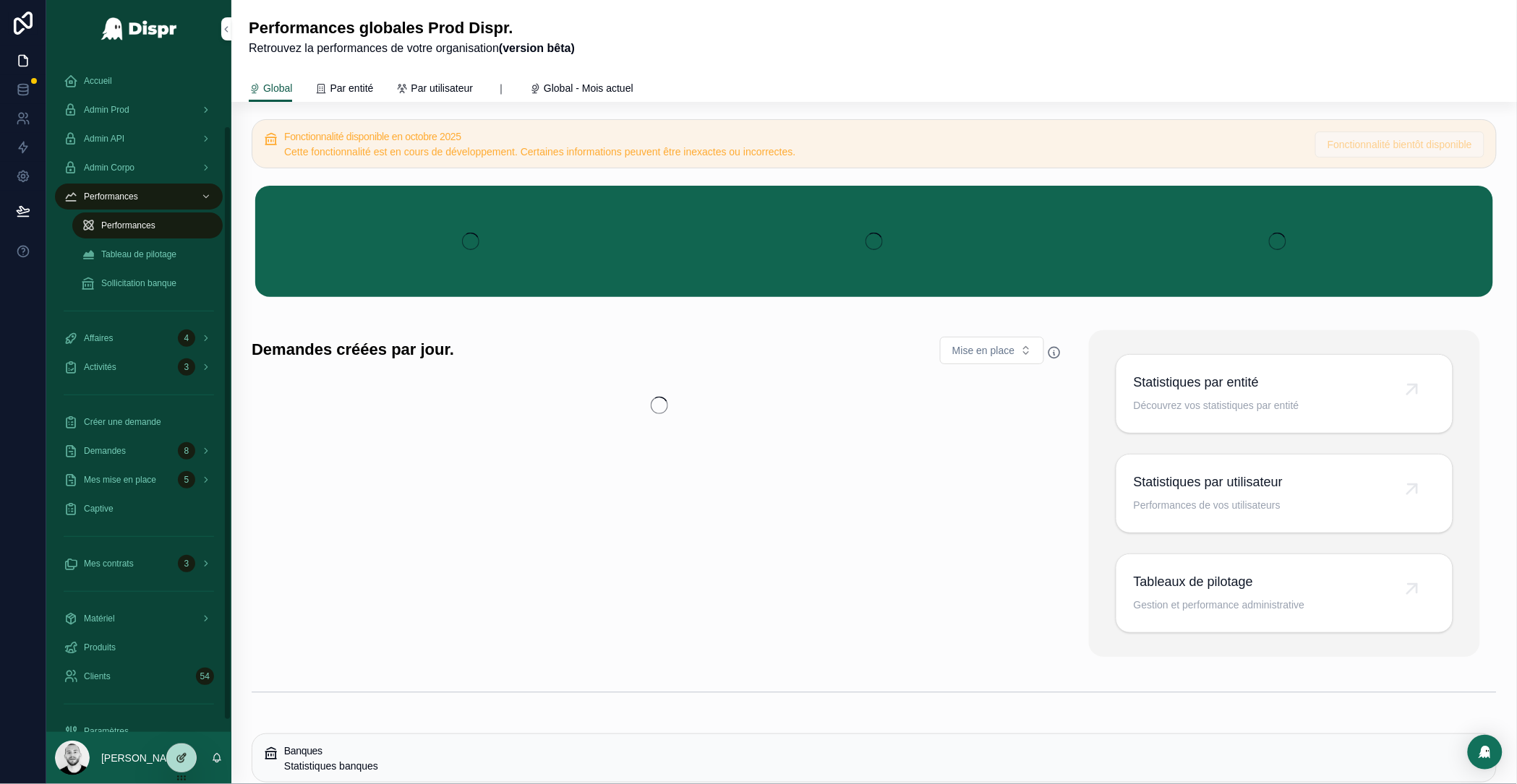
scroll to position [91, 0]
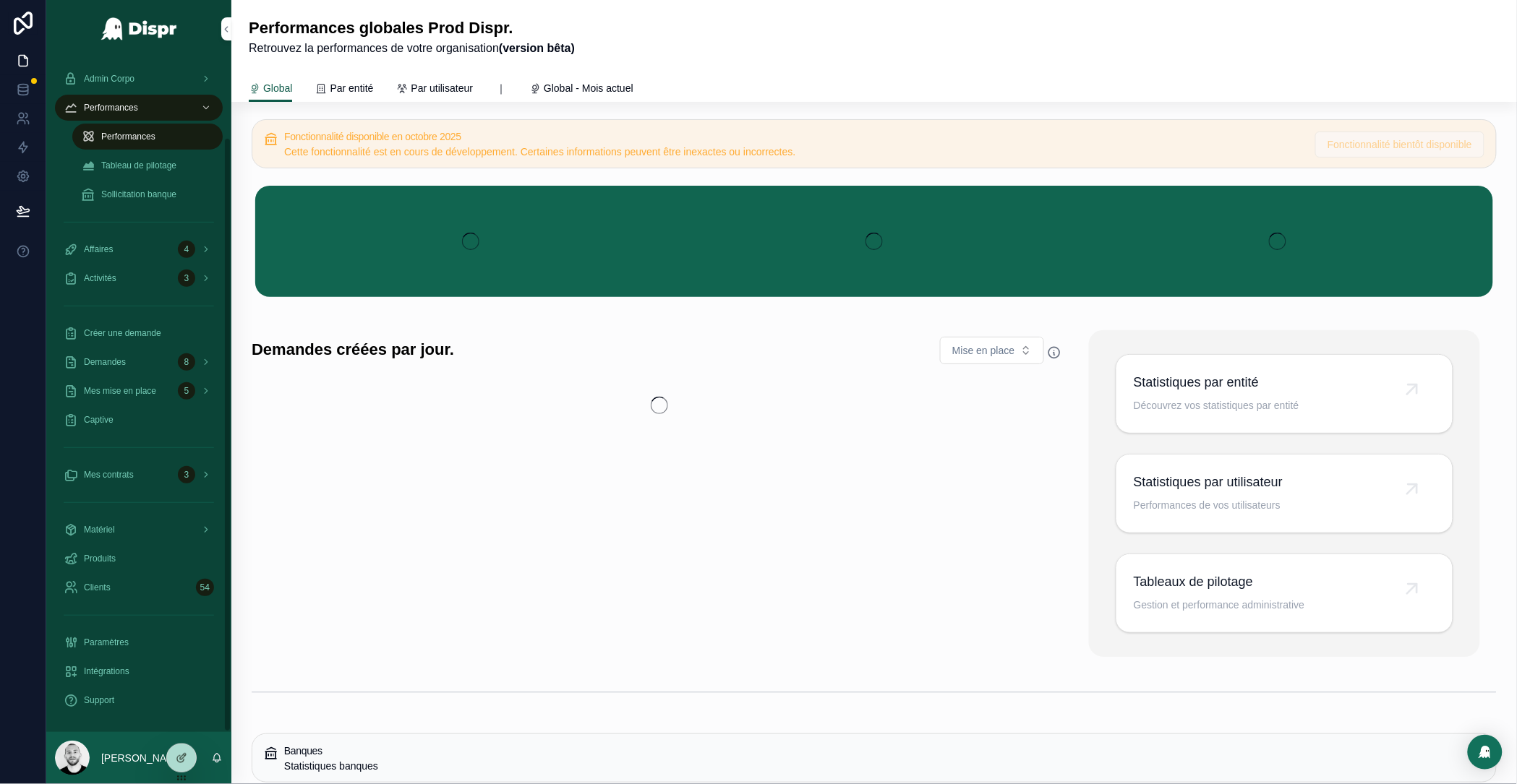
click at [184, 756] on icon at bounding box center [182, 758] width 12 height 12
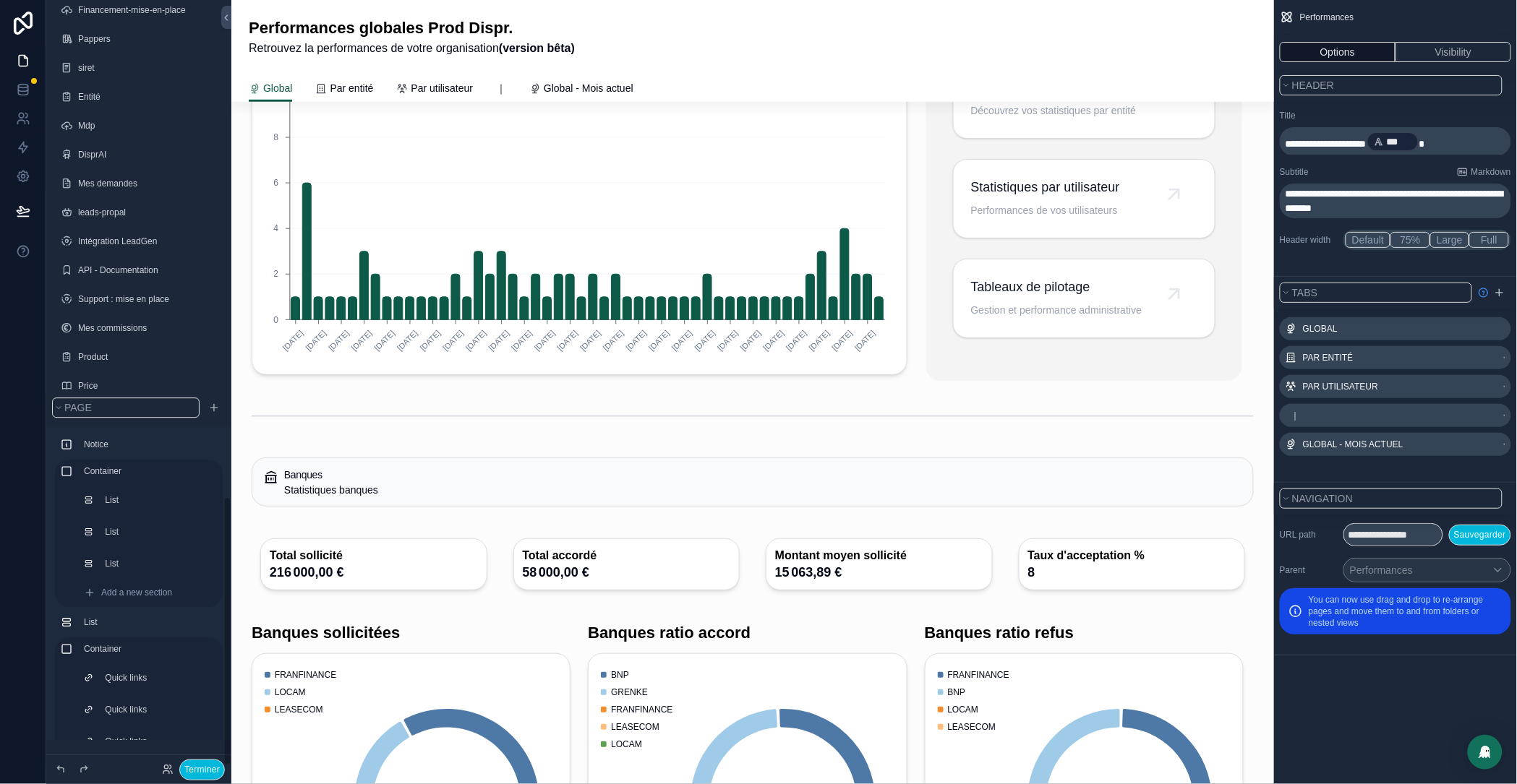
scroll to position [1408, 0]
click at [190, 772] on button "Terminer" at bounding box center [202, 770] width 46 height 21
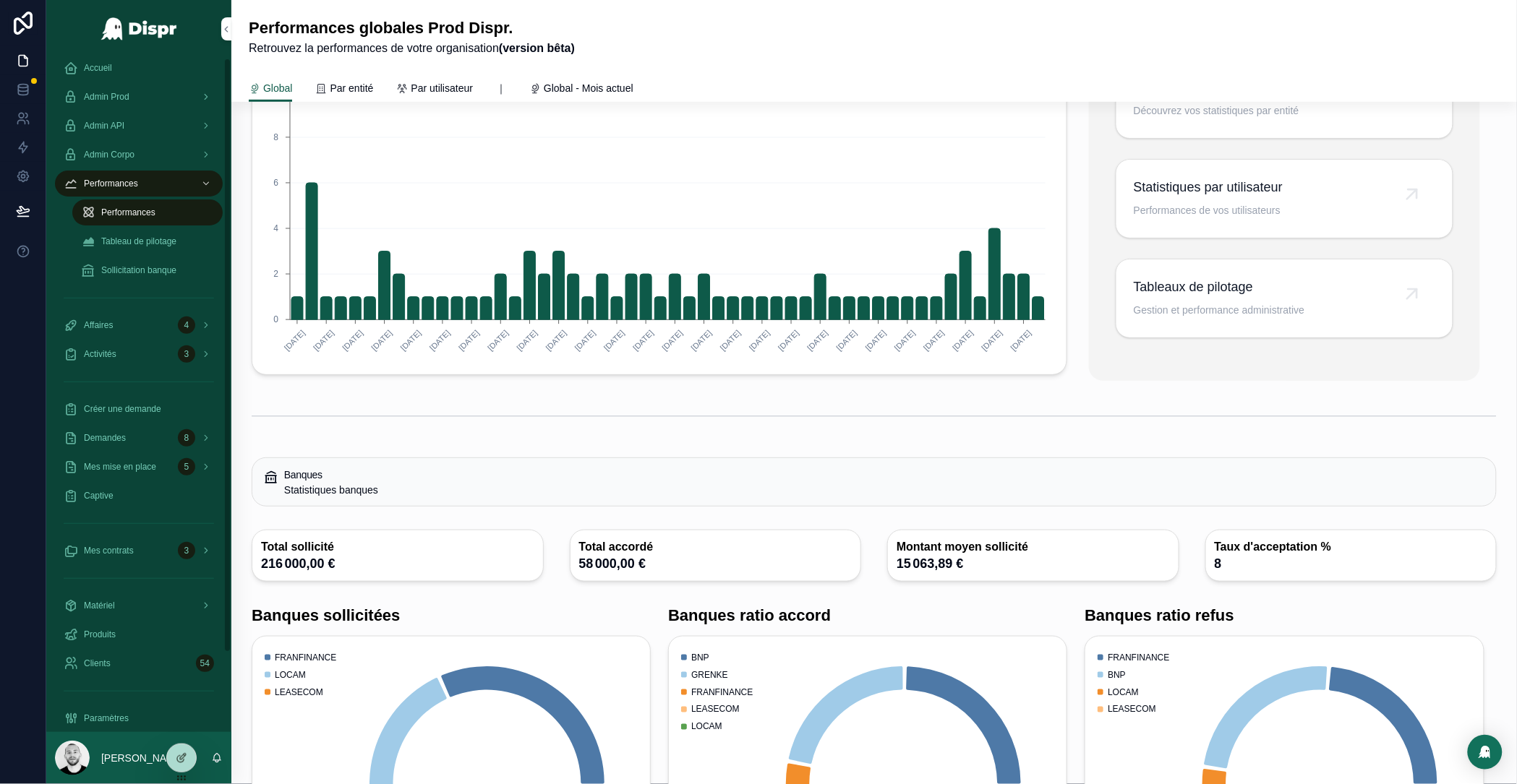
scroll to position [0, 0]
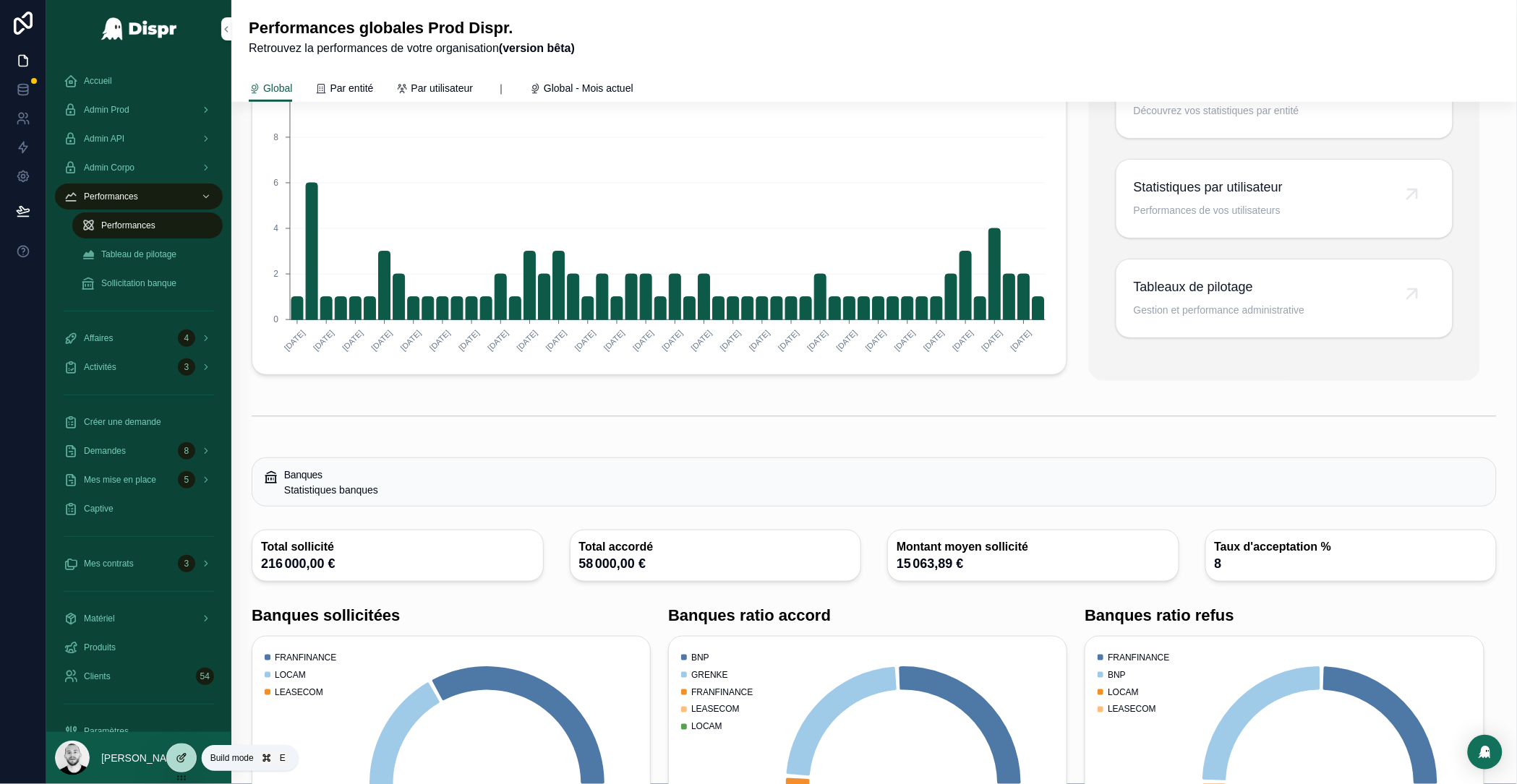
click at [176, 761] on icon at bounding box center [182, 758] width 12 height 12
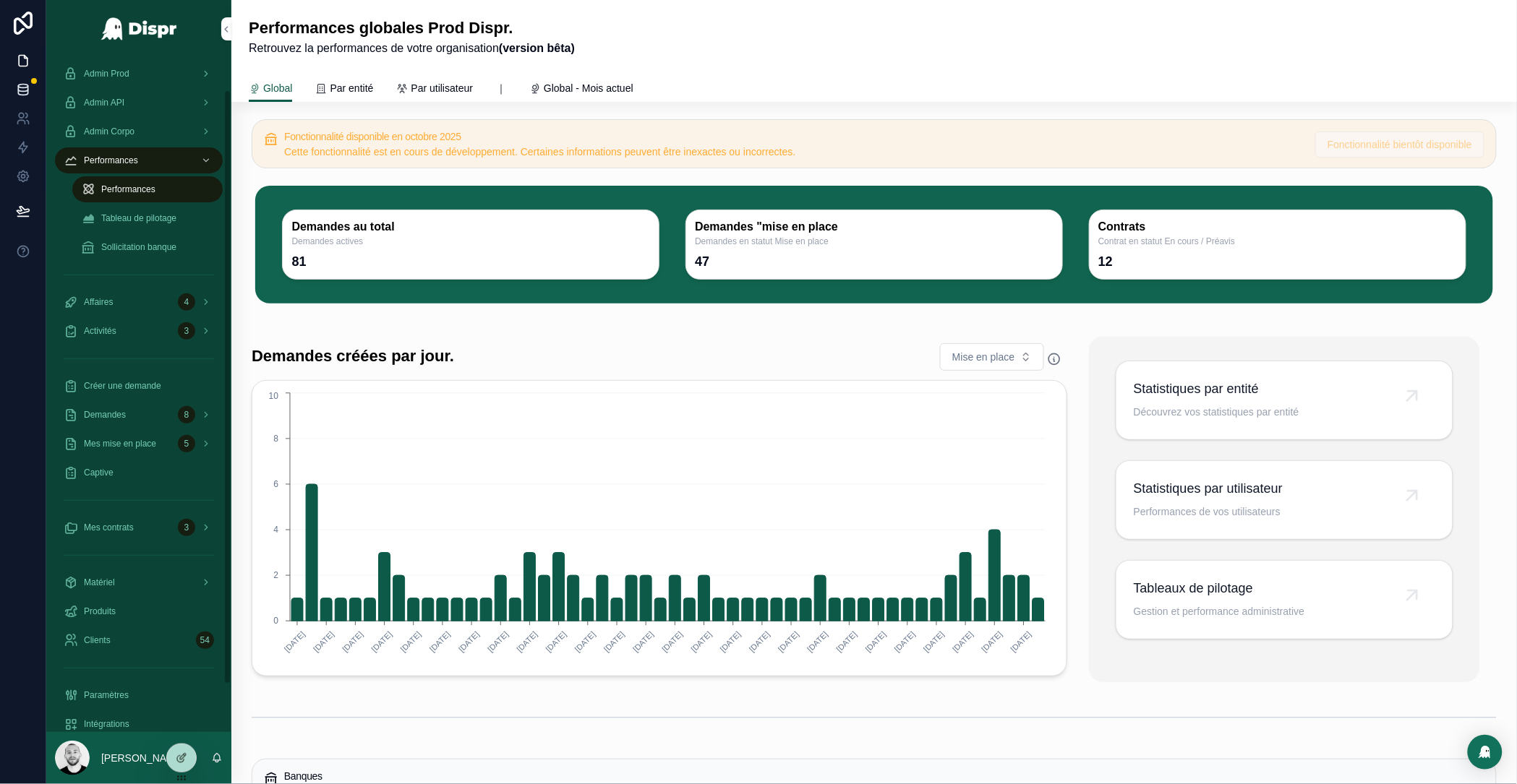
scroll to position [91, 0]
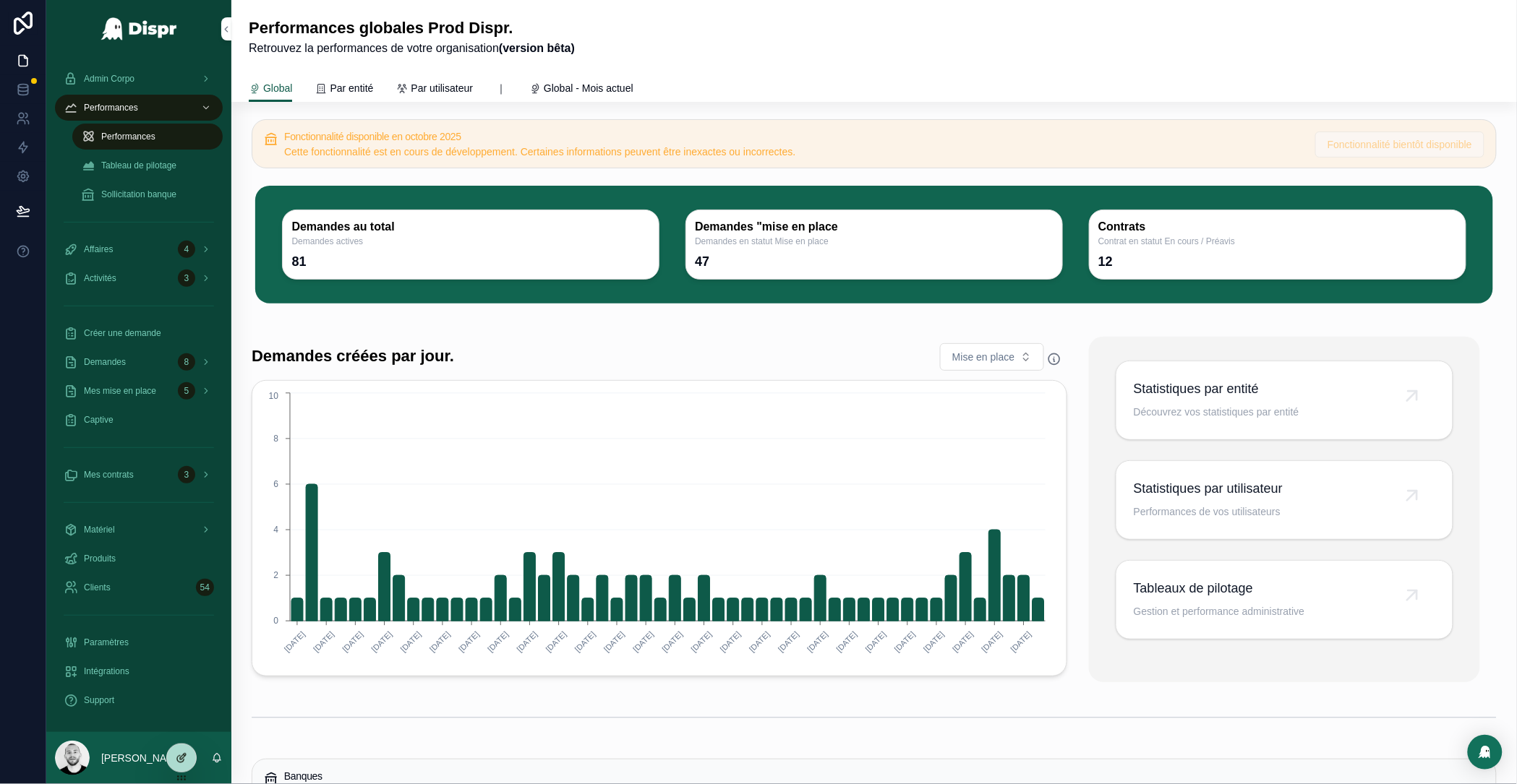
click at [179, 760] on icon at bounding box center [182, 758] width 12 height 12
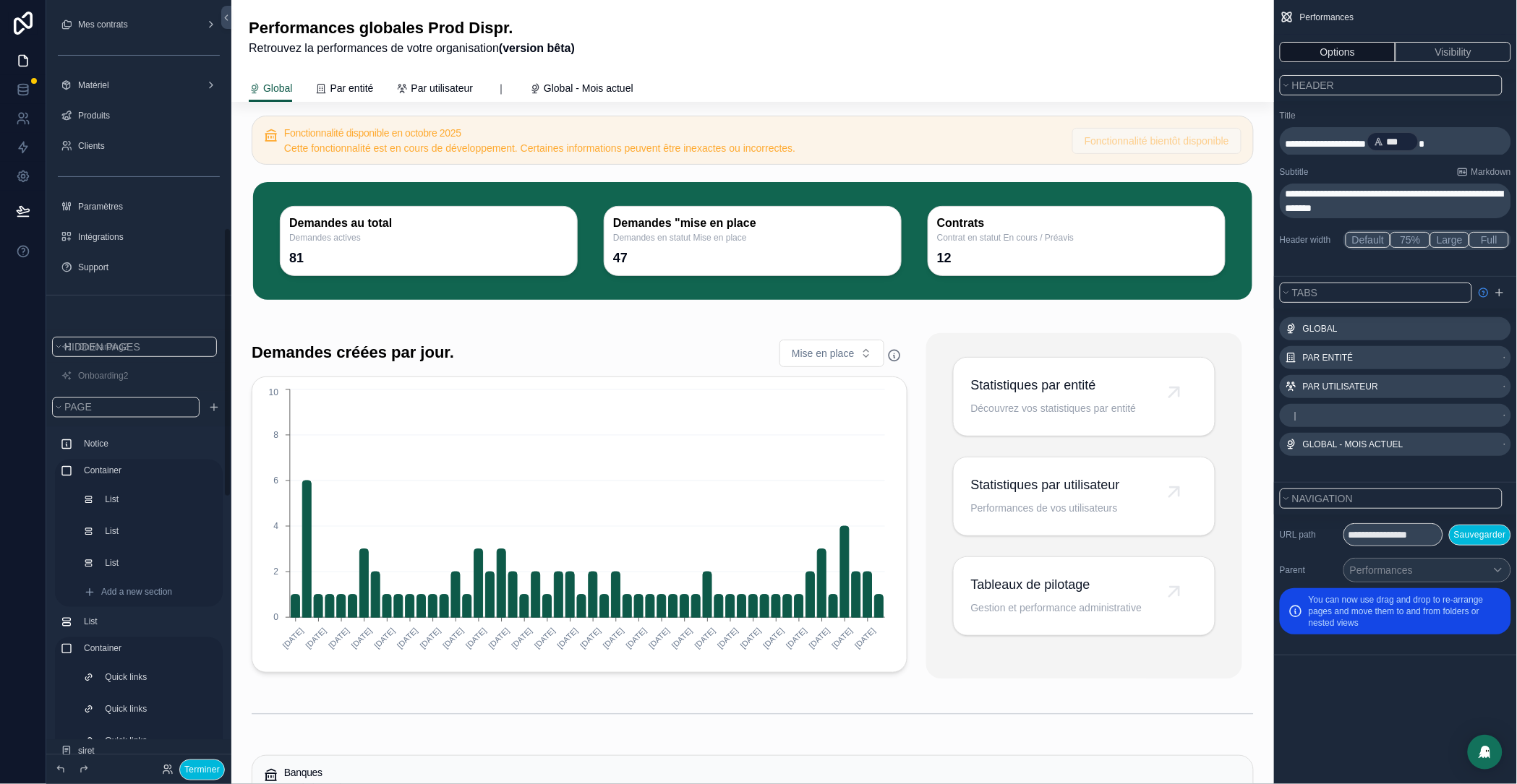
scroll to position [669, 0]
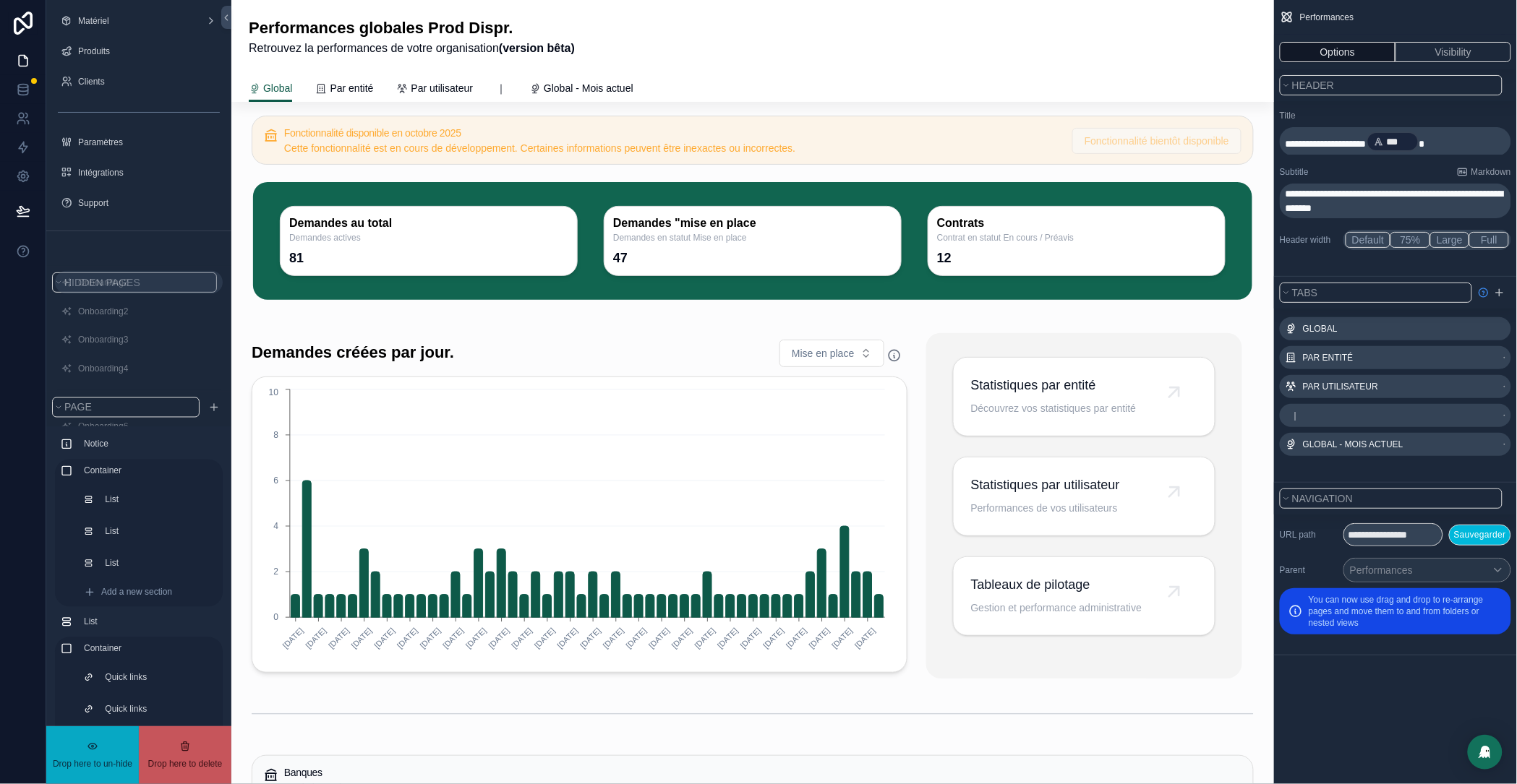
drag, startPoint x: 100, startPoint y: 282, endPoint x: 73, endPoint y: 298, distance: 31.4
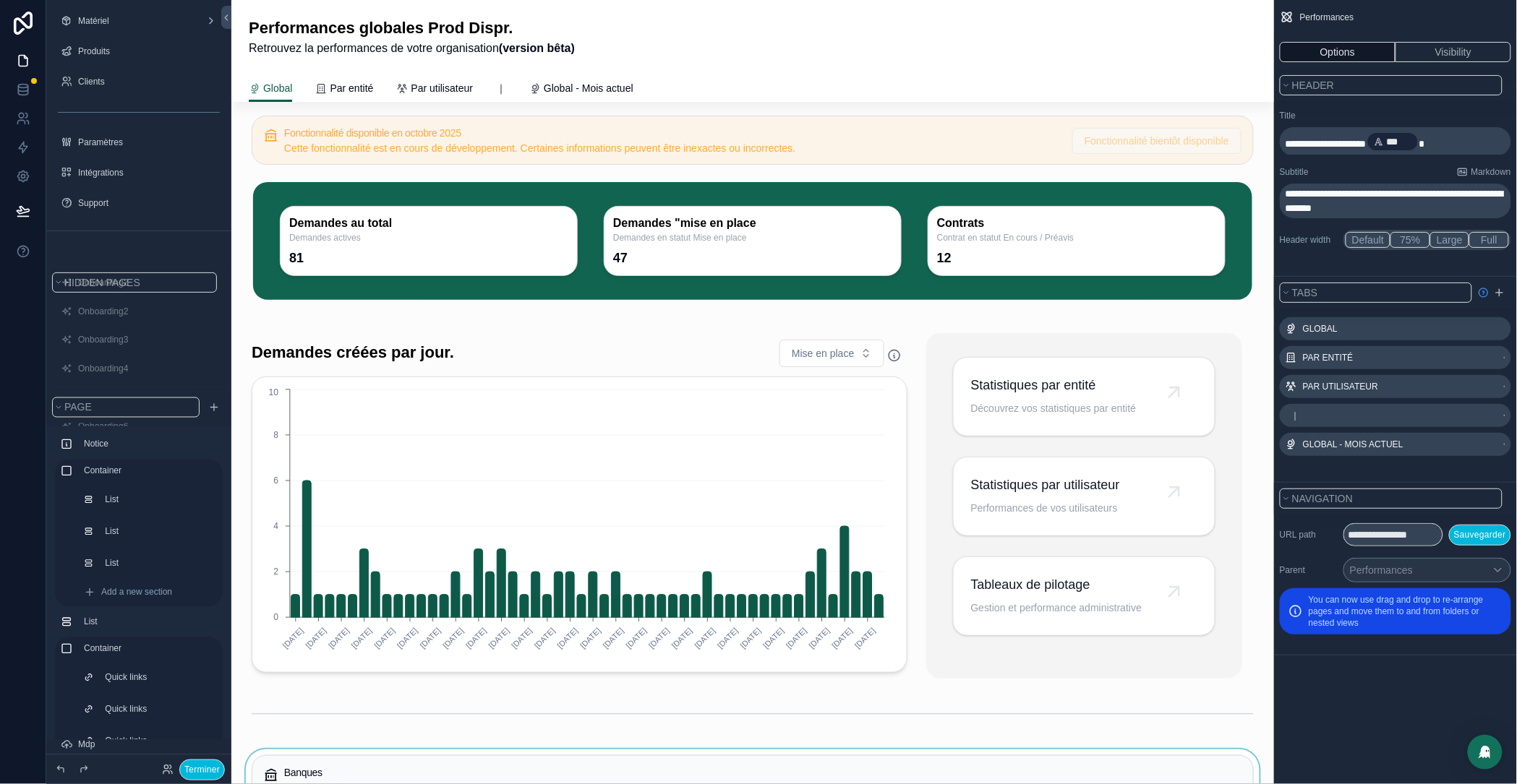
drag, startPoint x: 52, startPoint y: 285, endPoint x: 674, endPoint y: 777, distance: 793.1
